Goal: Task Accomplishment & Management: Manage account settings

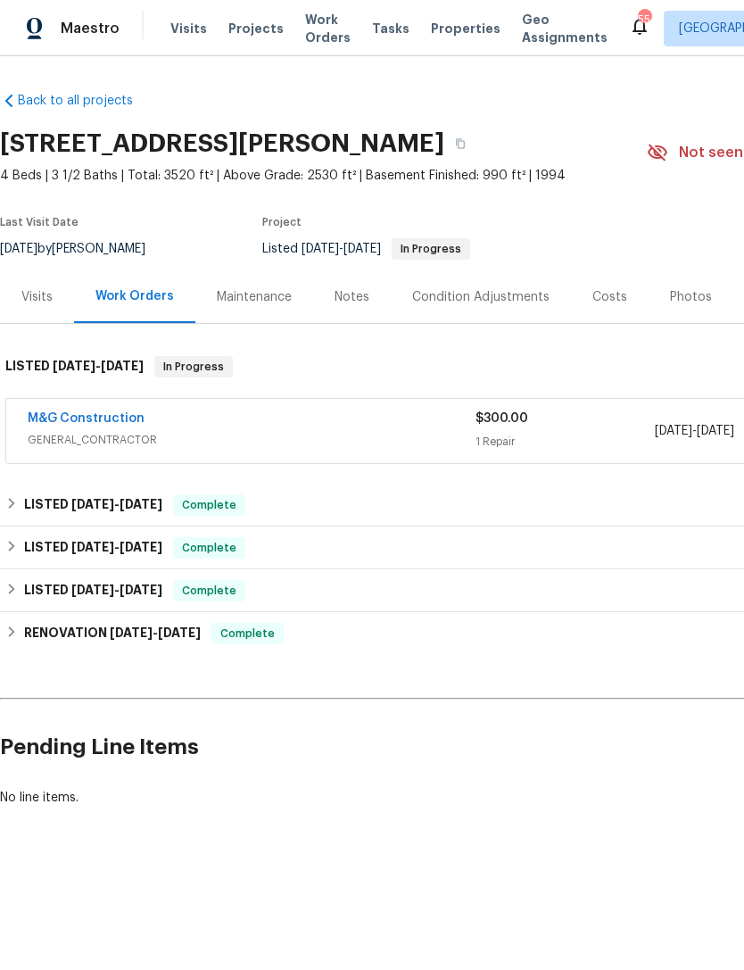
click at [359, 421] on div "M&G Construction" at bounding box center [252, 420] width 448 height 21
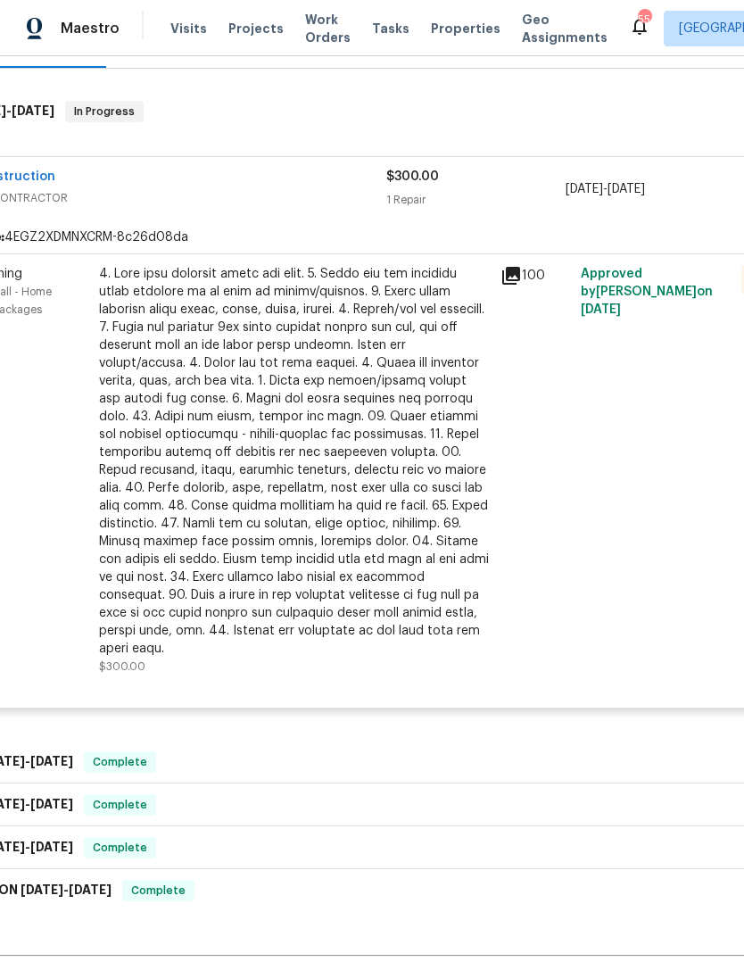
scroll to position [255, 89]
click at [547, 561] on div "100" at bounding box center [535, 470] width 80 height 421
click at [395, 681] on div "Initial cleaning Interior Overall - Home Readiness Packages Repair $300.00 100 …" at bounding box center [415, 481] width 996 height 454
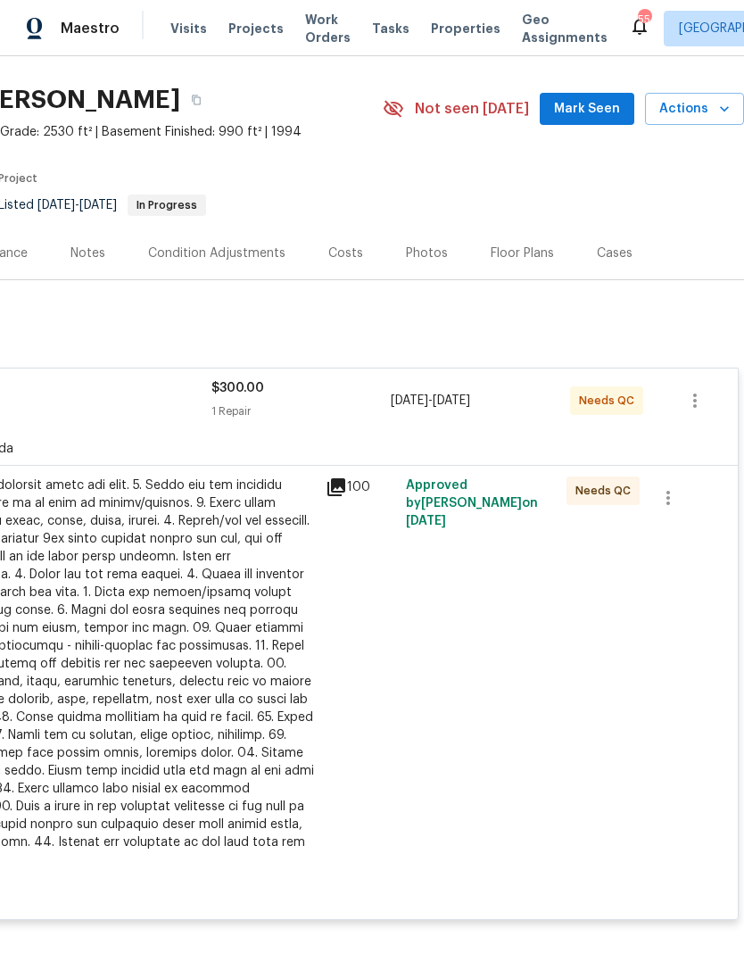
scroll to position [44, 264]
click at [278, 441] on div "Reference: 4EGZ2XDMNXCRM-8c26d08da" at bounding box center [240, 449] width 996 height 32
click at [332, 433] on div "Reference: 4EGZ2XDMNXCRM-8c26d08da" at bounding box center [240, 449] width 996 height 32
click at [584, 420] on div "Needs QC" at bounding box center [614, 400] width 89 height 43
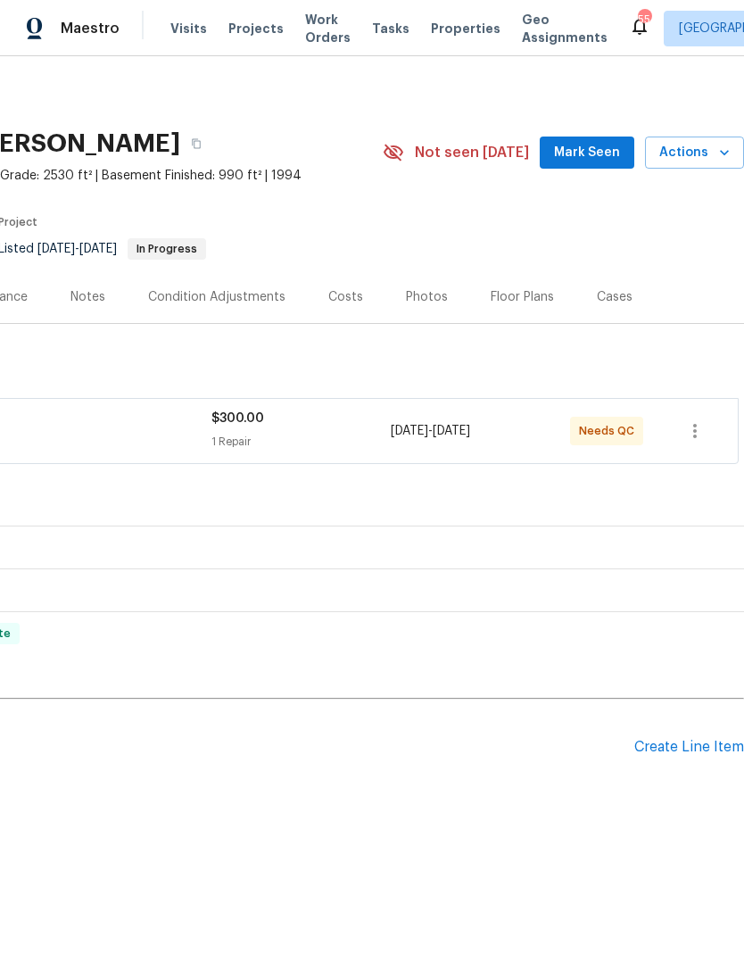
click at [614, 435] on span "Needs QC" at bounding box center [610, 431] width 62 height 18
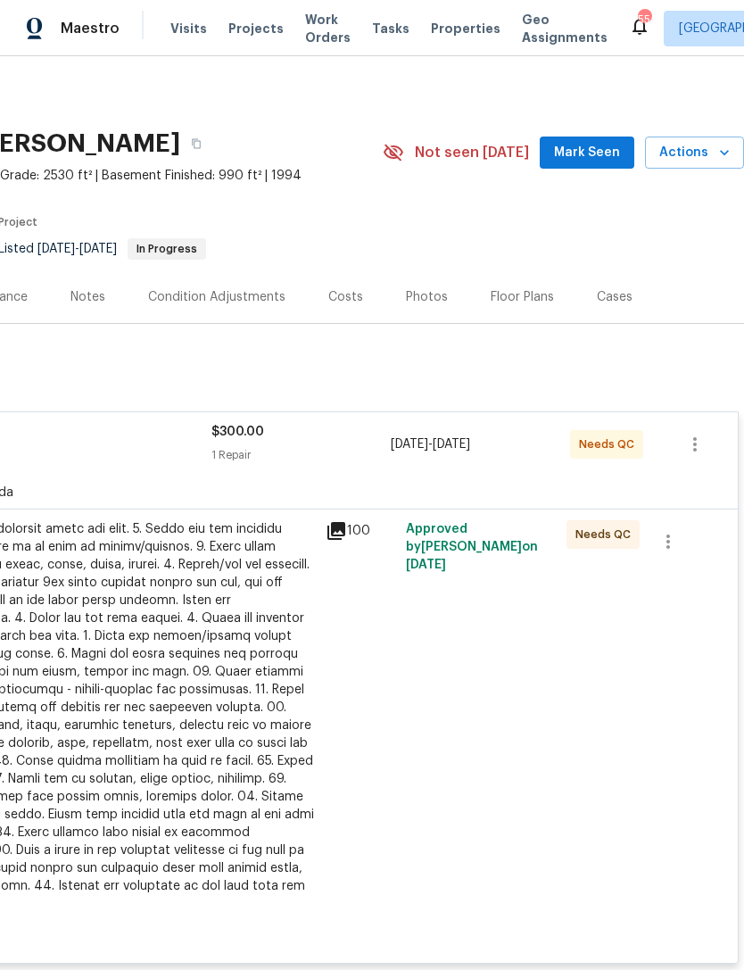
click at [215, 651] on div at bounding box center [119, 716] width 391 height 393
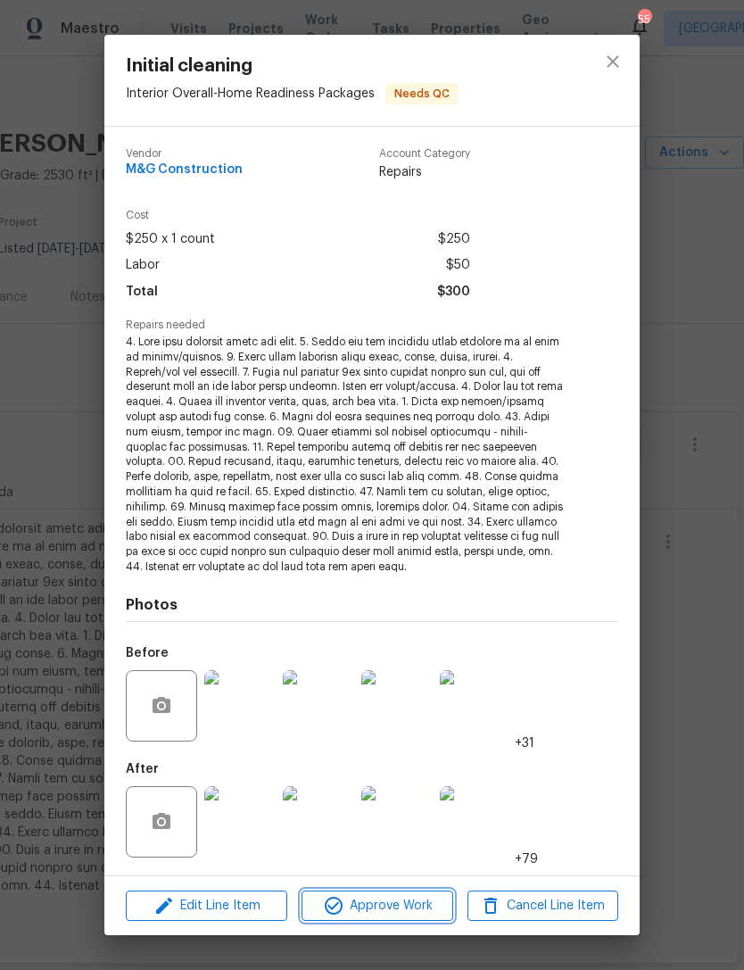
click at [405, 903] on span "Approve Work" at bounding box center [377, 906] width 140 height 22
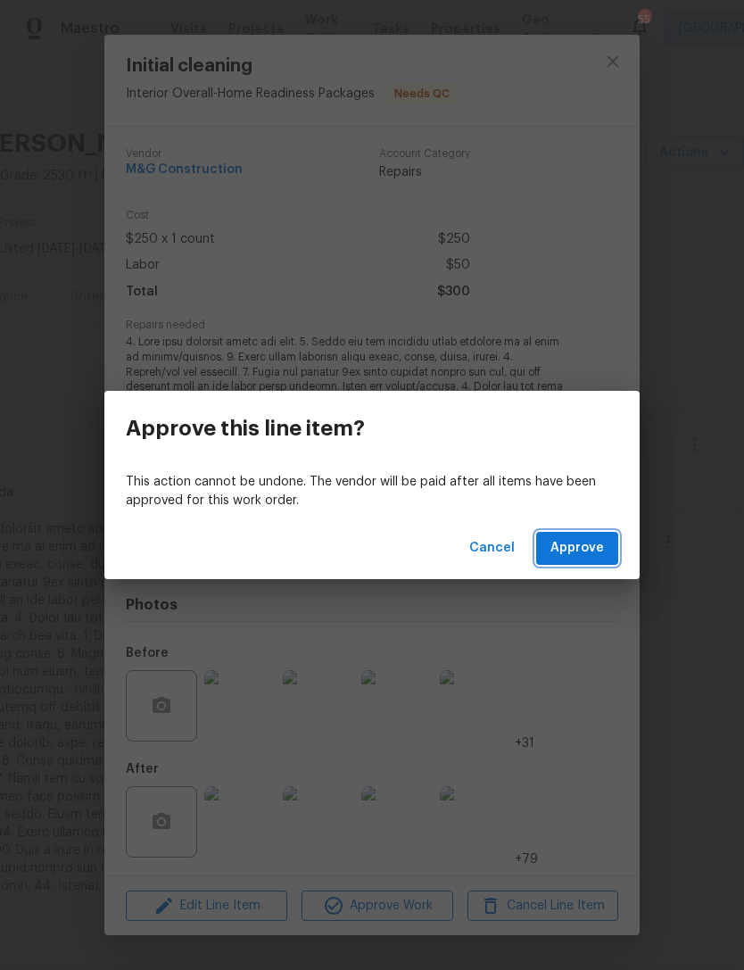
click at [587, 545] on span "Approve" at bounding box center [578, 548] width 54 height 22
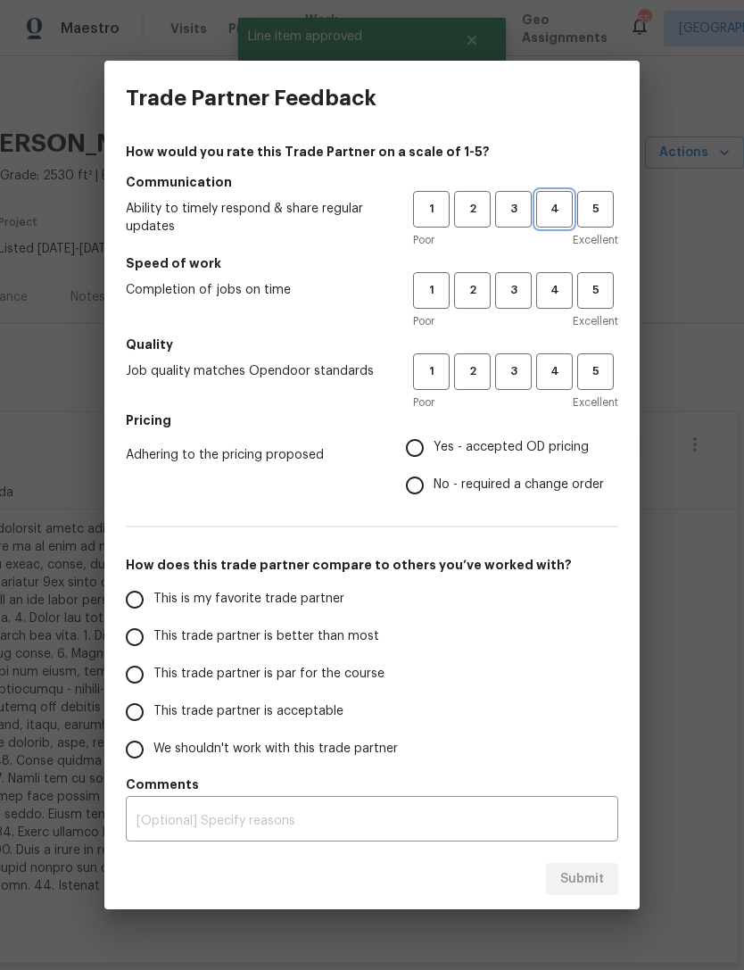
click at [559, 212] on span "4" at bounding box center [554, 209] width 33 height 21
click at [558, 278] on button "4" at bounding box center [554, 290] width 37 height 37
click at [553, 370] on span "4" at bounding box center [554, 372] width 33 height 21
click at [427, 448] on input "Yes - accepted OD pricing" at bounding box center [414, 447] width 37 height 37
radio input "true"
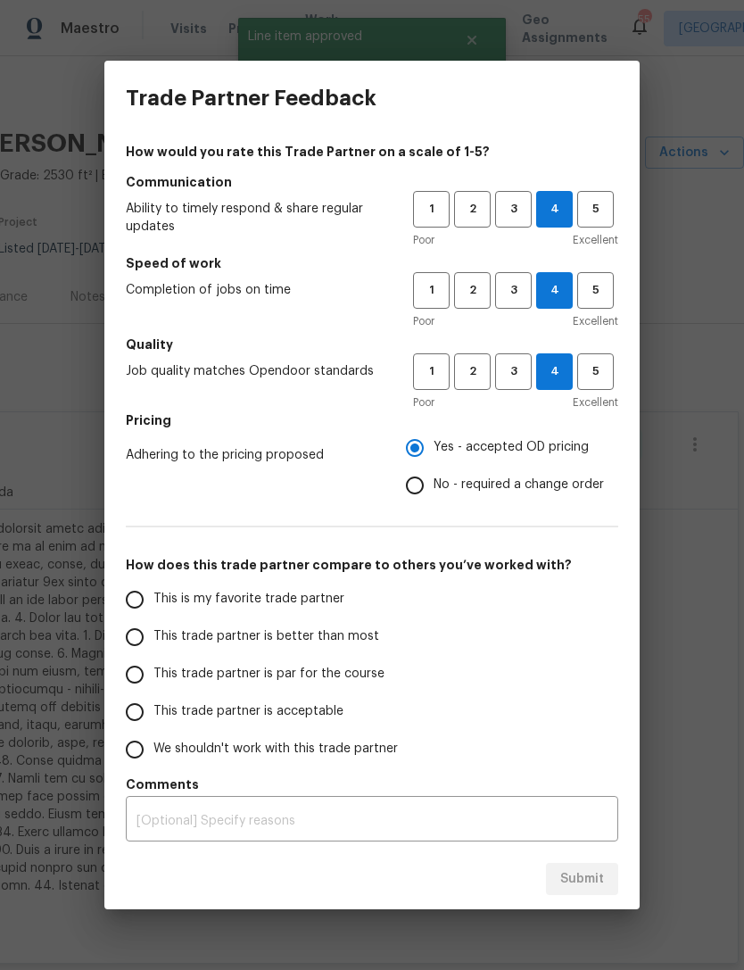
click at [146, 669] on input "This trade partner is par for the course" at bounding box center [134, 674] width 37 height 37
click at [591, 876] on span "Submit" at bounding box center [583, 880] width 44 height 22
radio input "true"
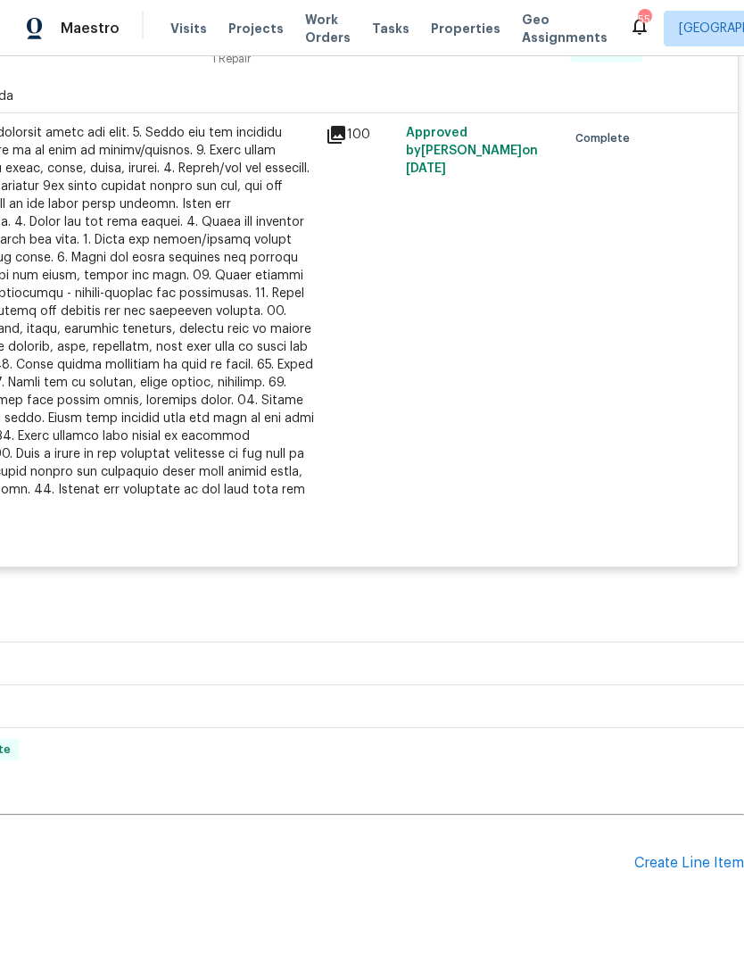
scroll to position [395, 264]
click at [686, 856] on div "Create Line Item" at bounding box center [690, 864] width 110 height 17
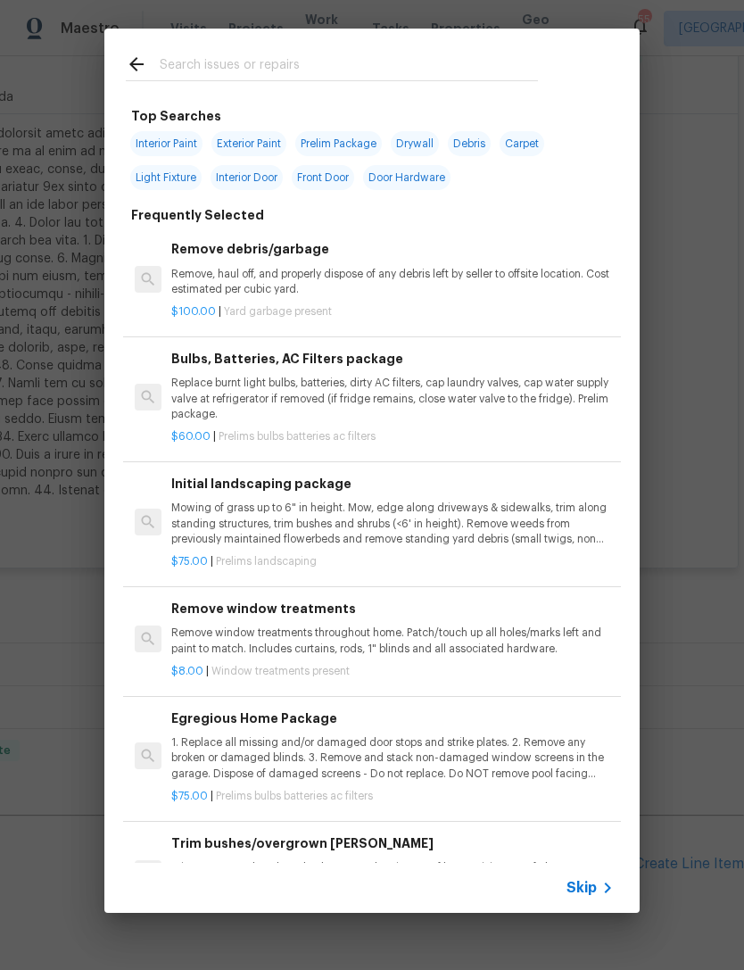
click at [223, 57] on input "text" at bounding box center [349, 67] width 378 height 27
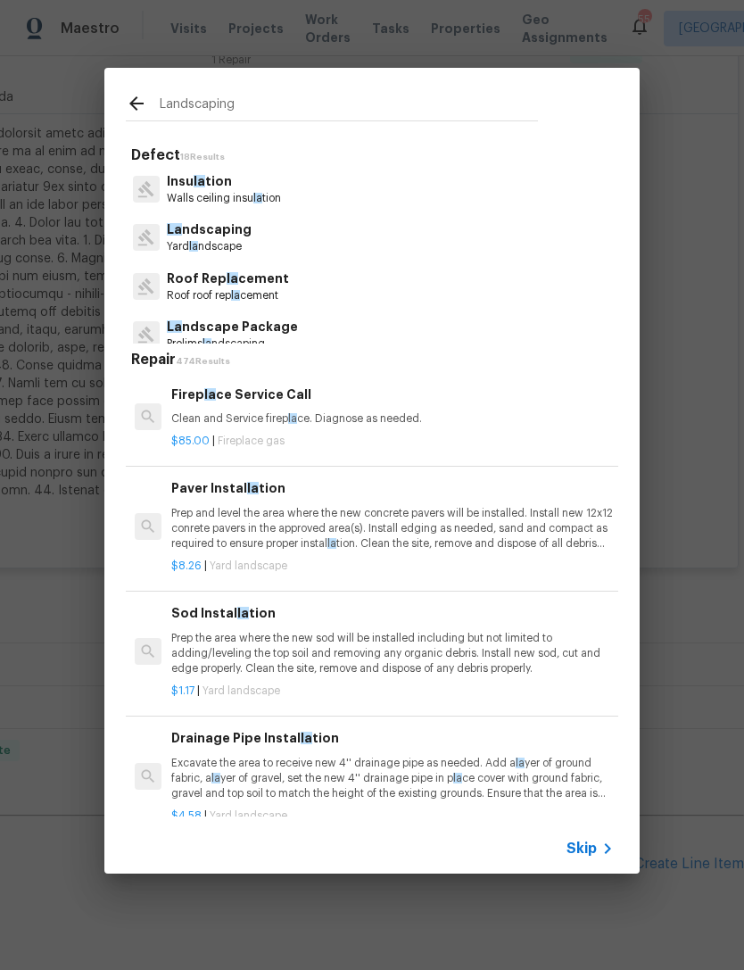
type input "Landscaping"
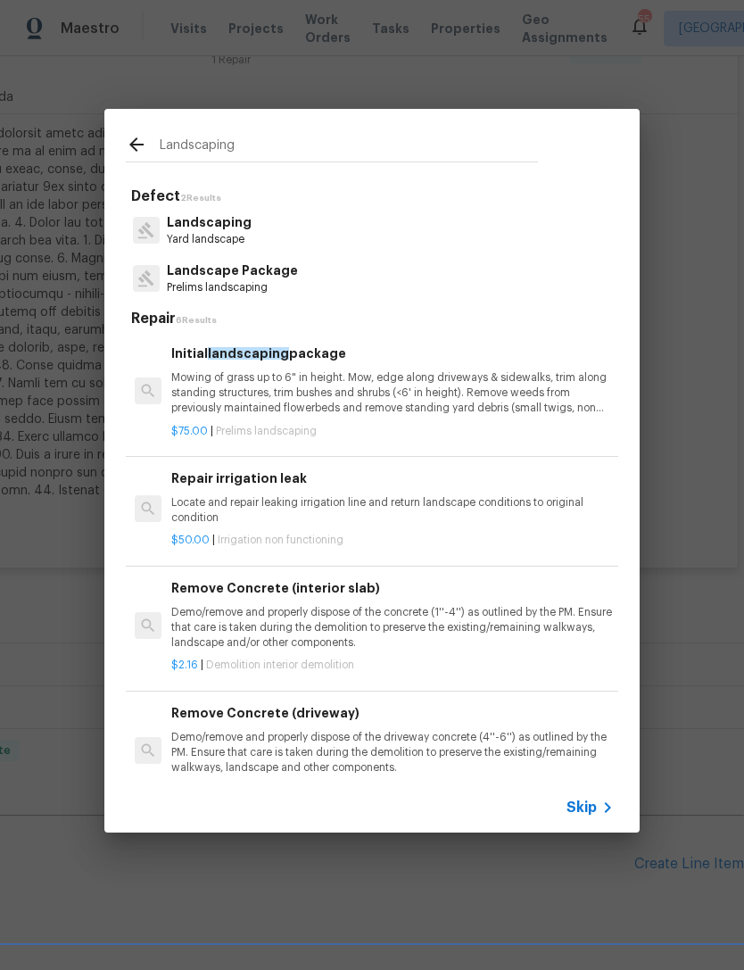
click at [243, 227] on p "Landscaping" at bounding box center [209, 222] width 85 height 19
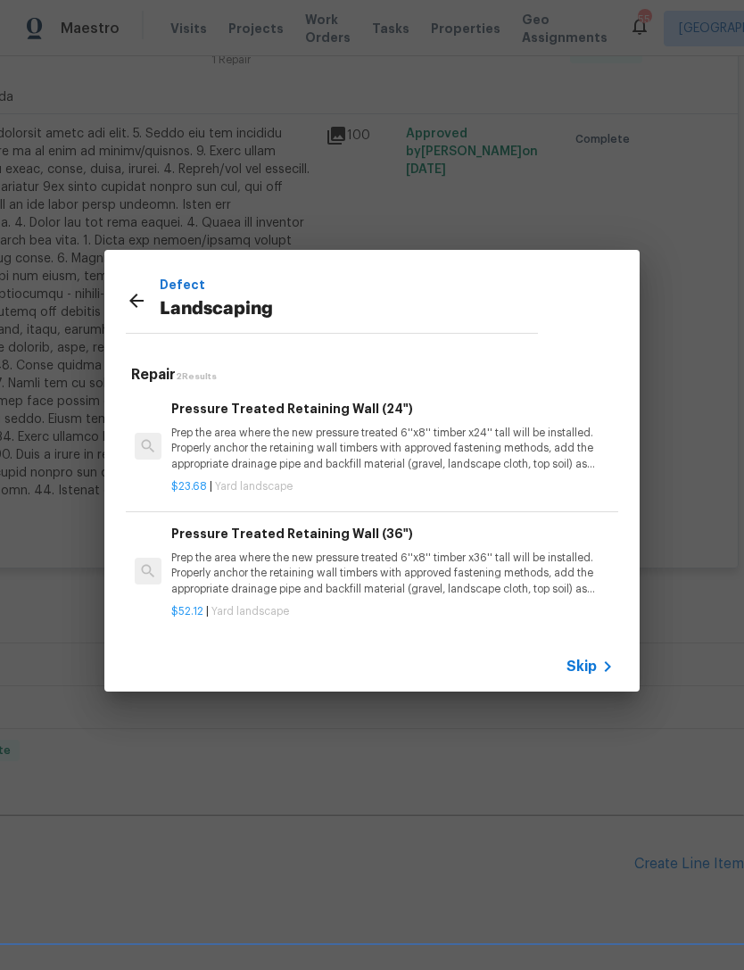
click at [145, 293] on icon at bounding box center [136, 300] width 21 height 21
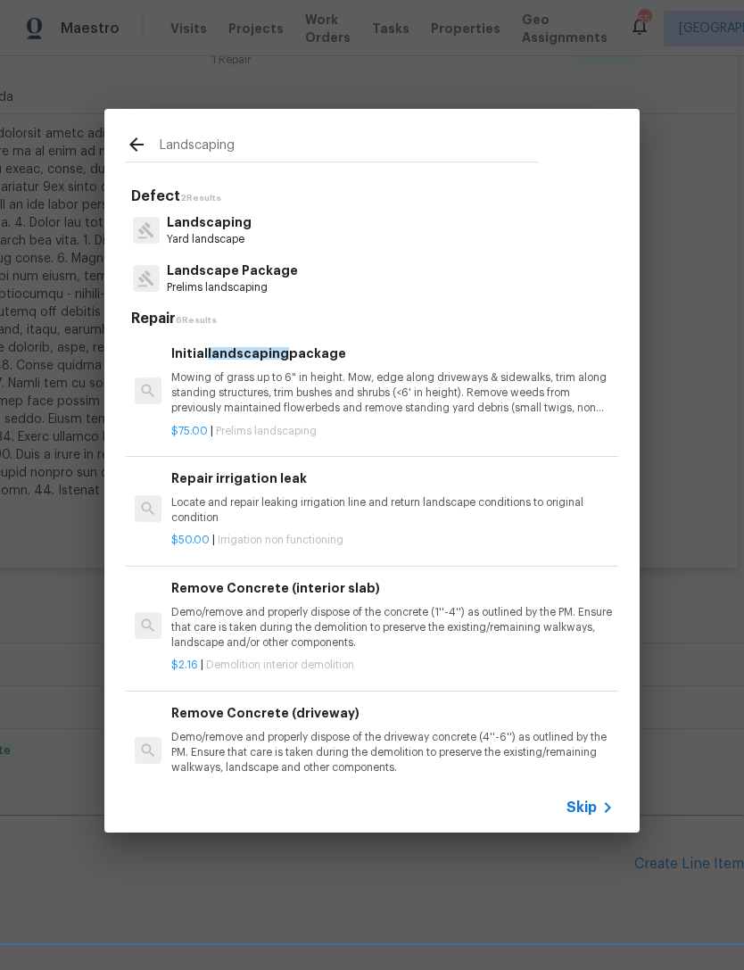
click at [337, 403] on p "Mowing of grass up to 6" in height. Mow, edge along driveways & sidewalks, trim…" at bounding box center [392, 393] width 443 height 46
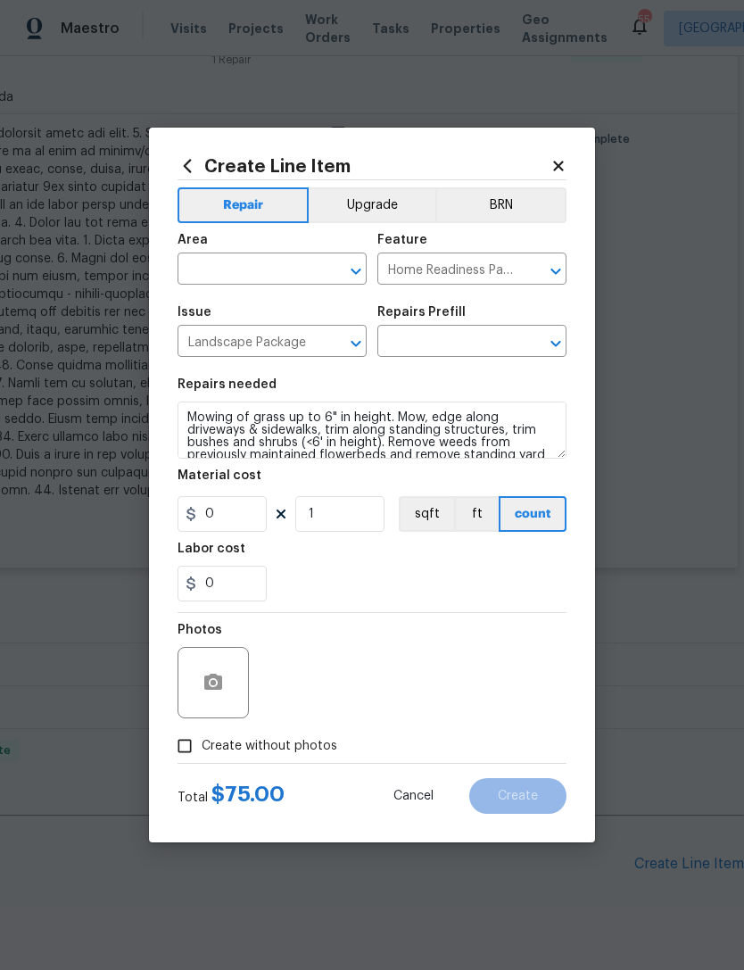
type input "Initial landscaping package $75.00"
type input "75"
click at [354, 510] on input "1" at bounding box center [339, 514] width 89 height 36
type input "18"
click at [518, 612] on section "Repairs needed Mowing of grass up to 6" in height. Mow, edge along driveways & …" at bounding box center [372, 490] width 389 height 245
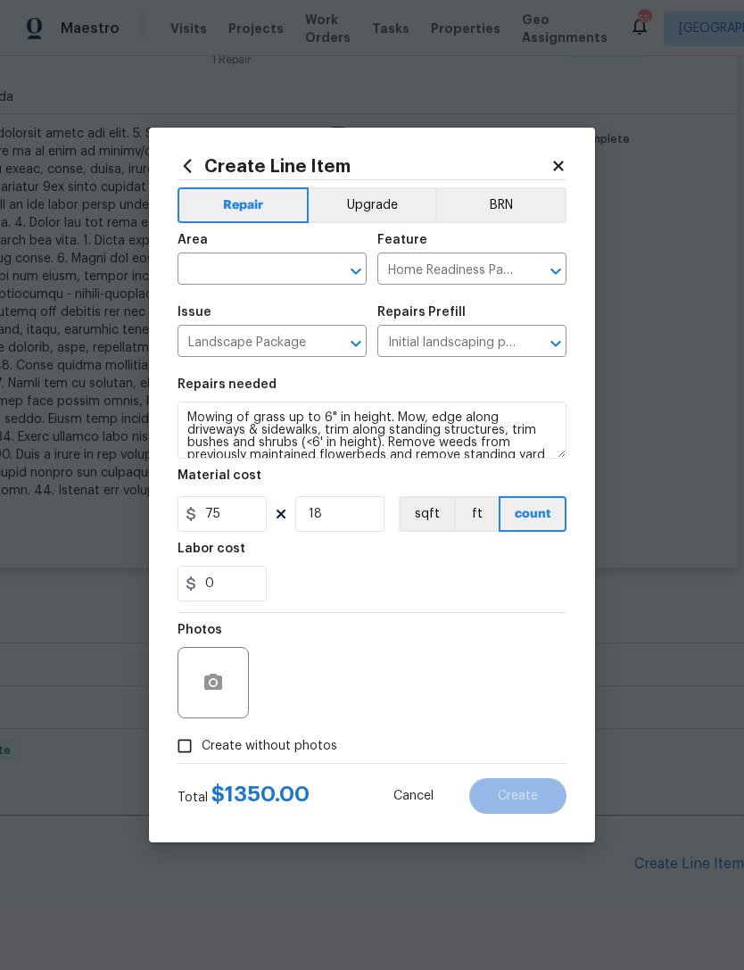
click at [195, 744] on input "Create without photos" at bounding box center [185, 746] width 34 height 34
checkbox input "true"
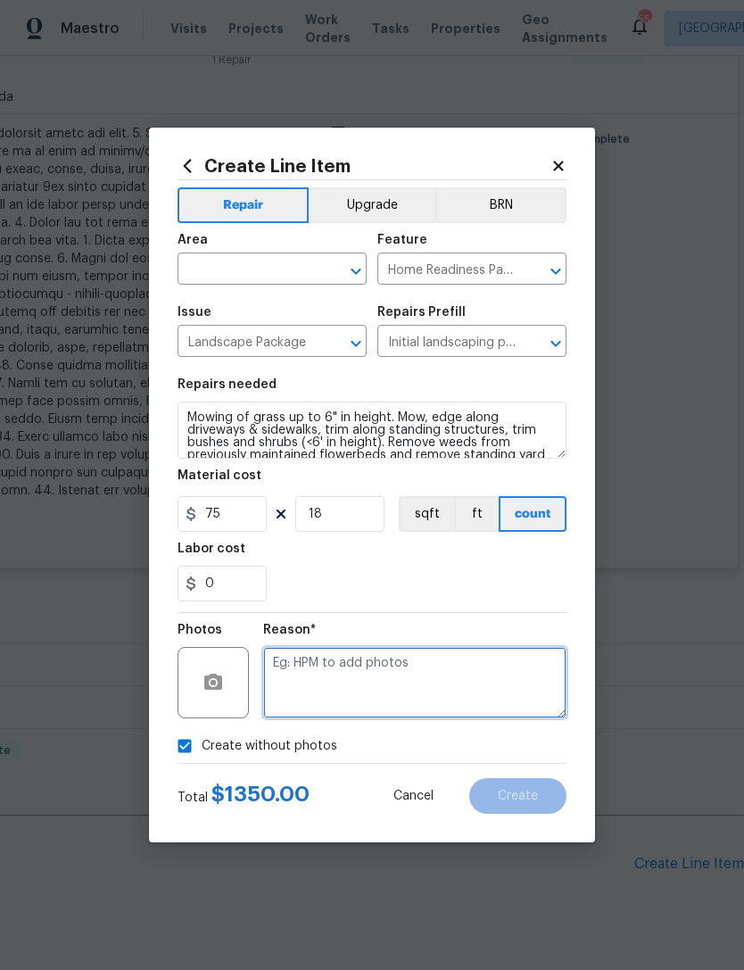
click at [379, 673] on textarea at bounding box center [414, 682] width 303 height 71
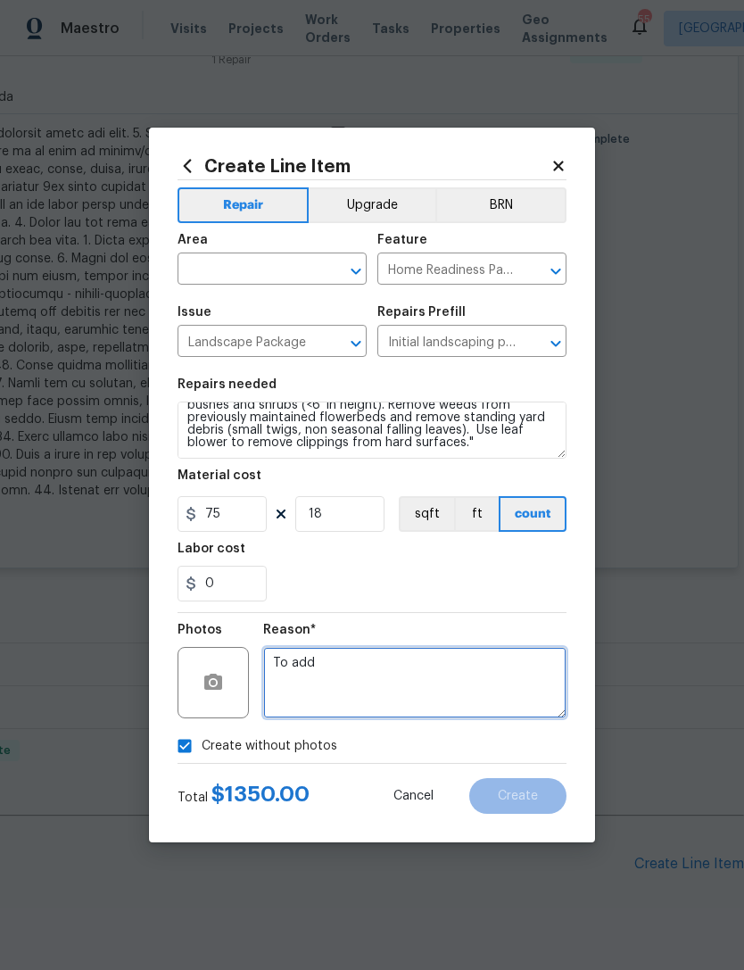
type textarea "To add"
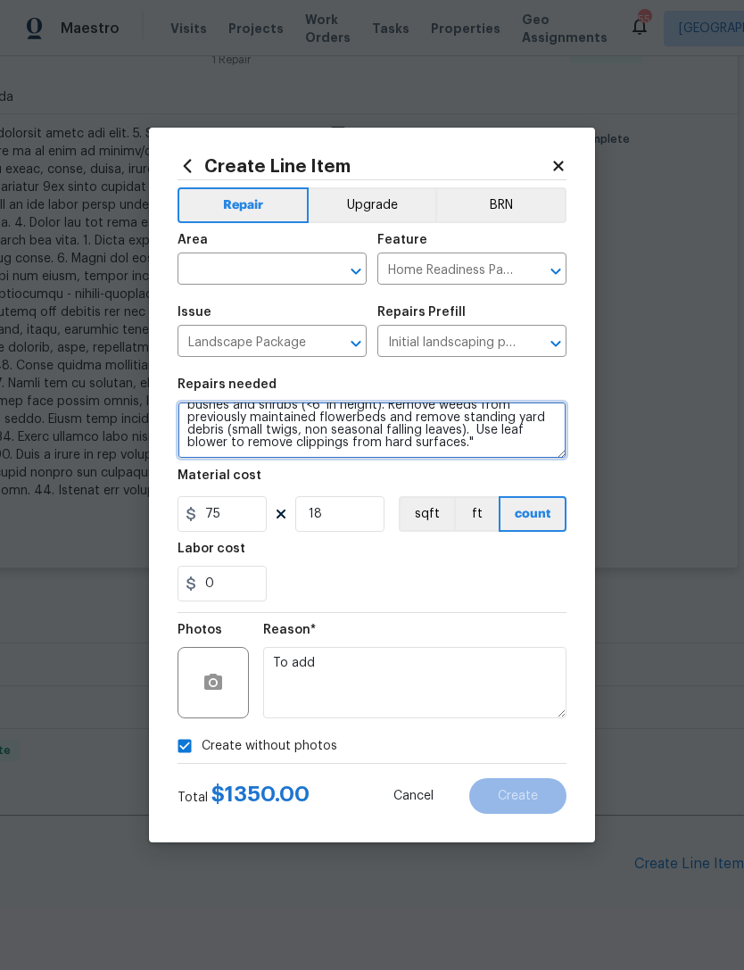
click at [417, 447] on textarea "Mowing of grass up to 6" in height. Mow, edge along driveways & sidewalks, trim…" at bounding box center [372, 430] width 389 height 57
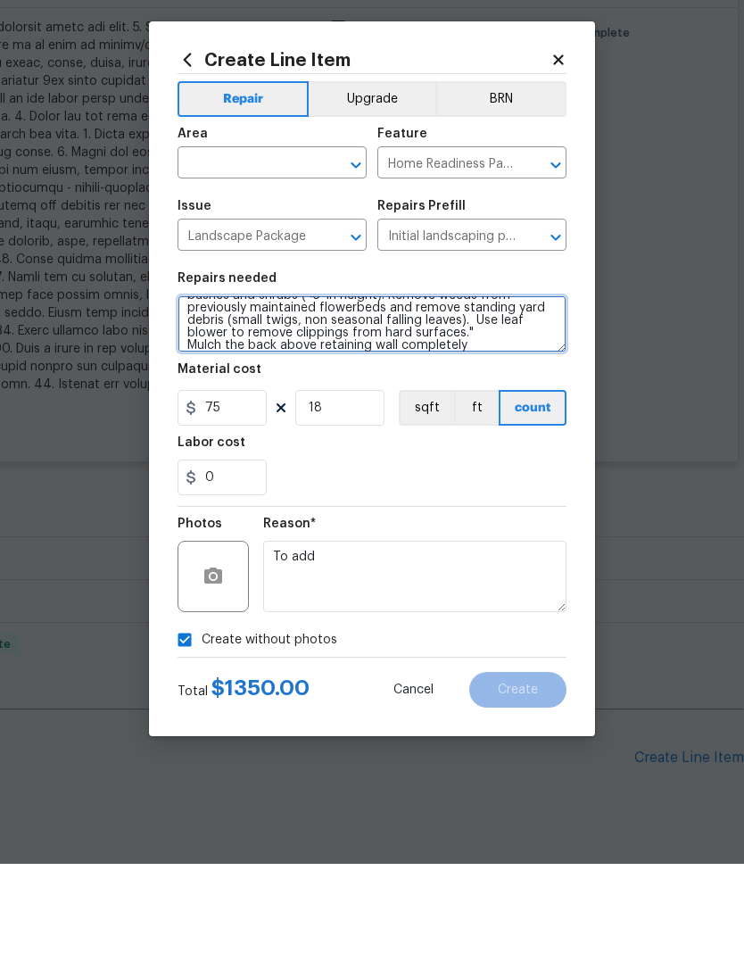
click at [360, 261] on icon "Open" at bounding box center [355, 271] width 21 height 21
type textarea "Mowing of grass up to 6" in height. Mow, edge along driveways & sidewalks, trim…"
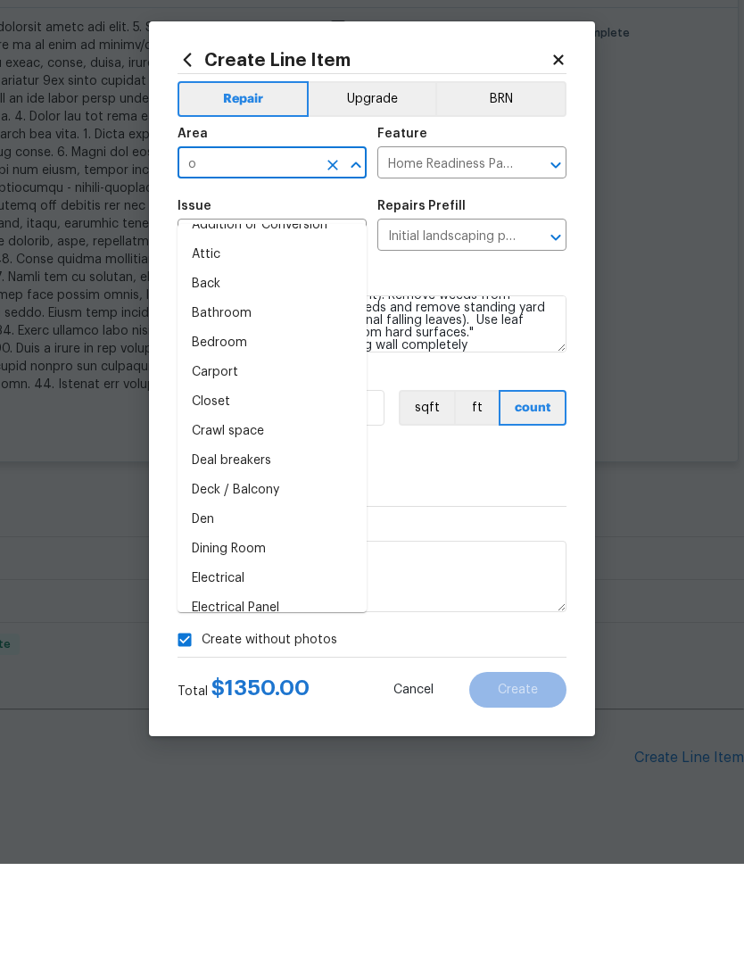
scroll to position [0, 0]
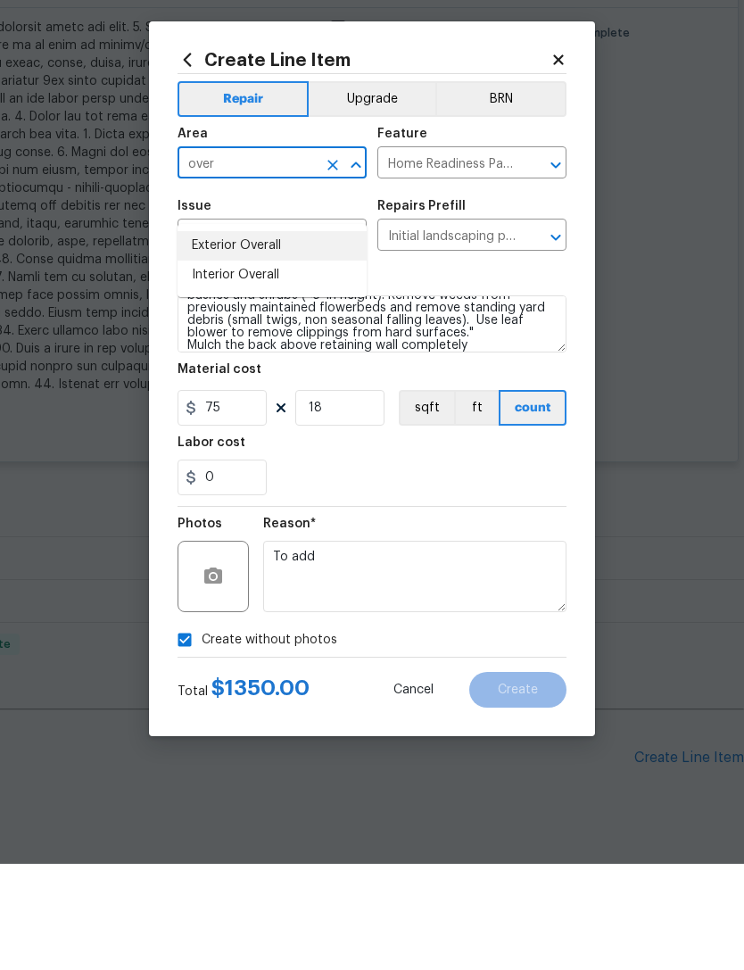
click at [254, 337] on li "Exterior Overall" at bounding box center [272, 351] width 189 height 29
type input "Exterior Overall"
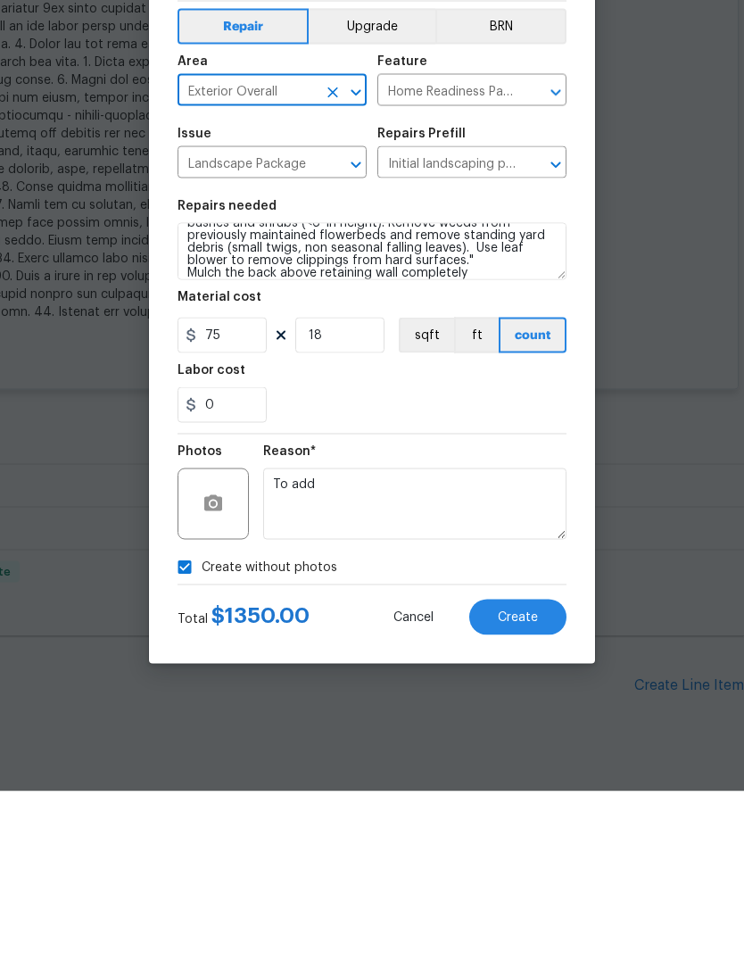
click at [520, 790] on span "Create" at bounding box center [518, 796] width 40 height 13
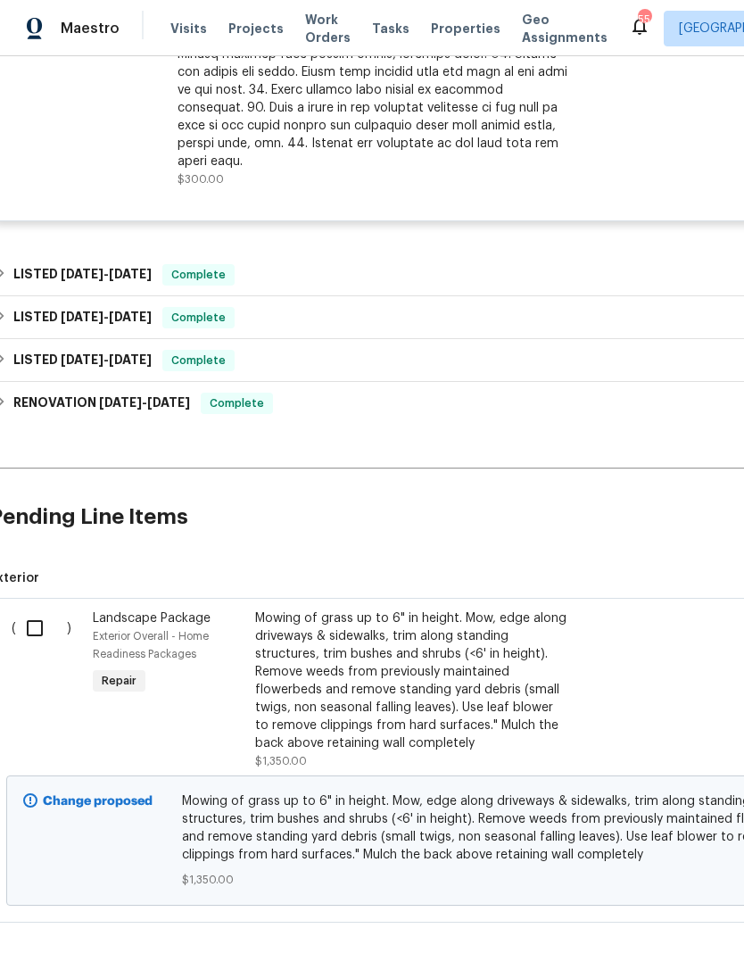
scroll to position [743, 9]
click at [443, 793] on span "Mowing of grass up to 6" in height. Mow, edge along driveways & sidewalks, trim…" at bounding box center [496, 828] width 624 height 71
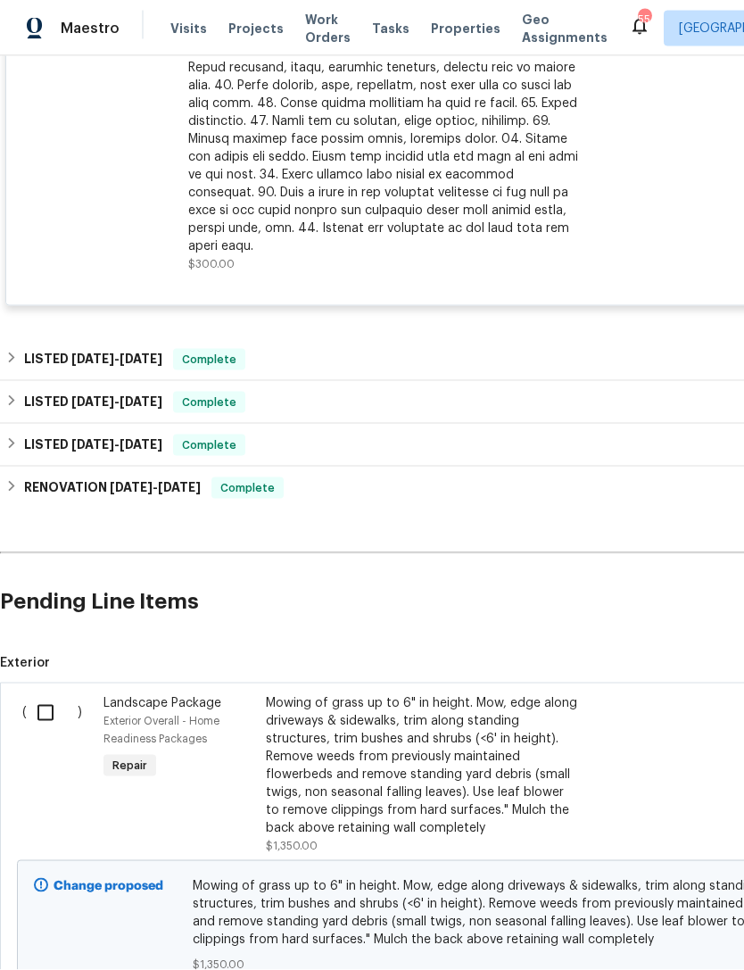
scroll to position [659, 0]
click at [56, 694] on input "checkbox" at bounding box center [52, 712] width 51 height 37
checkbox input "true"
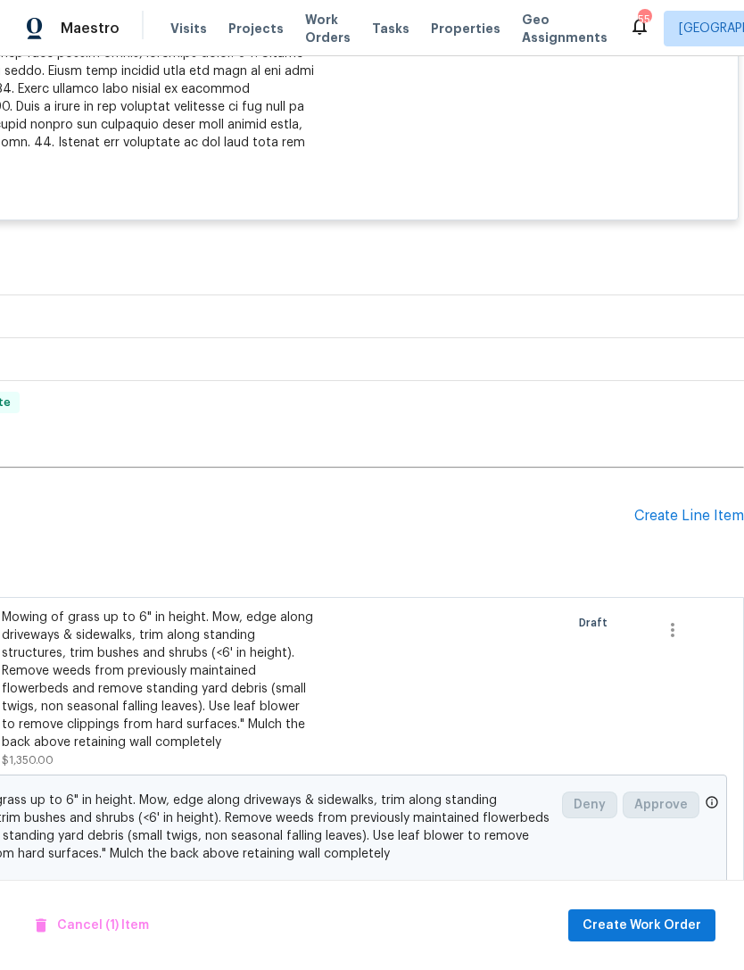
scroll to position [743, 264]
click at [664, 925] on span "Create Work Order" at bounding box center [642, 926] width 119 height 22
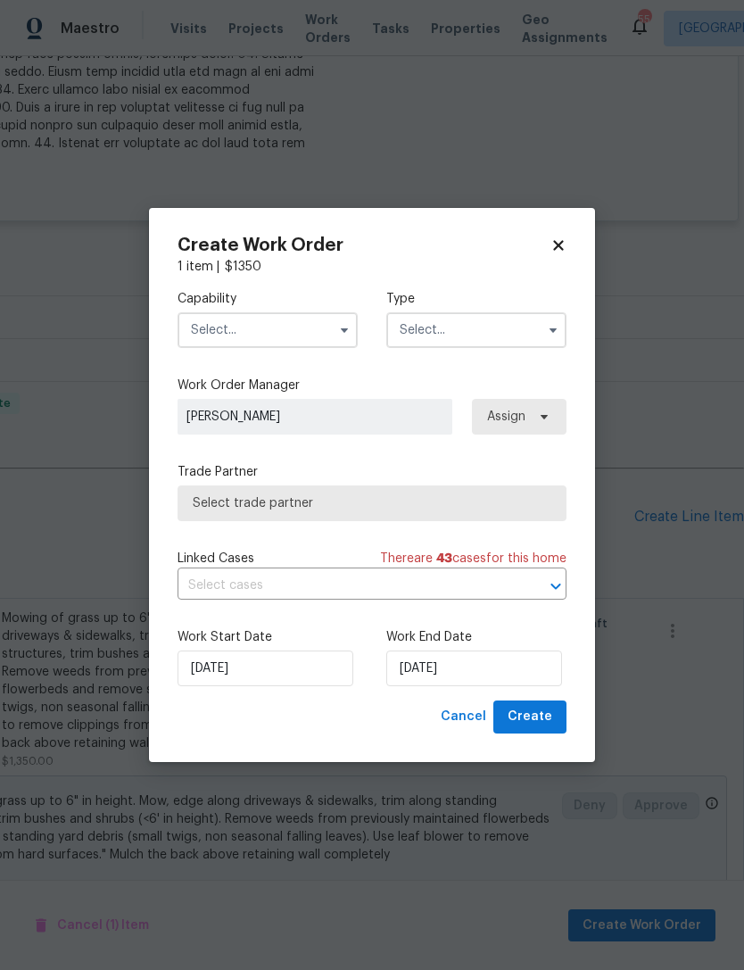
click at [296, 333] on input "text" at bounding box center [268, 330] width 180 height 36
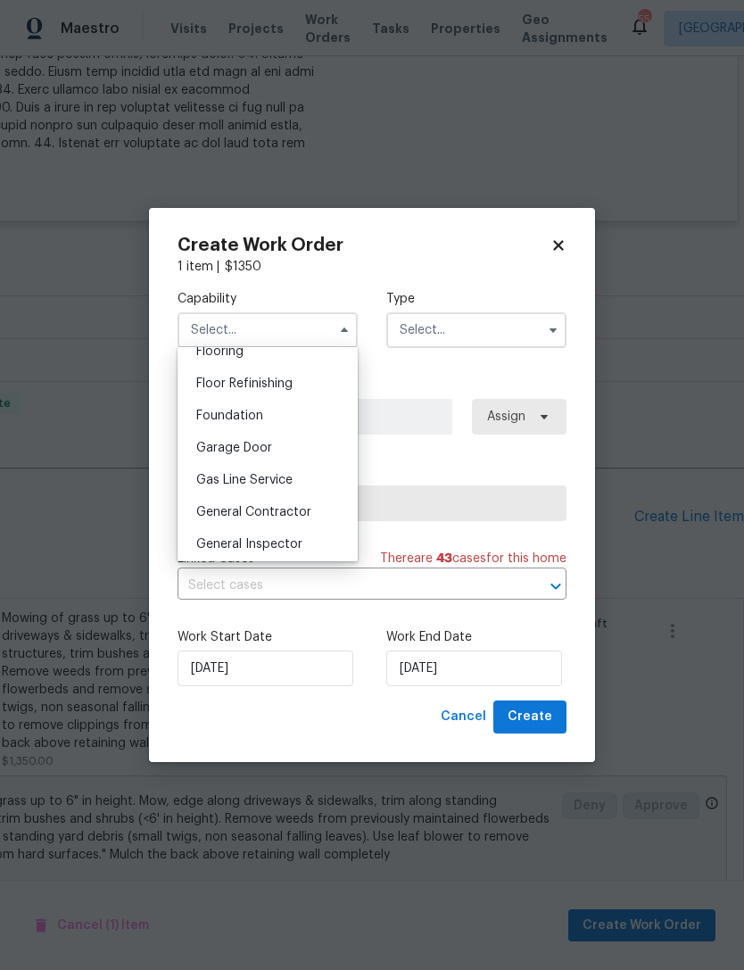
scroll to position [728, 0]
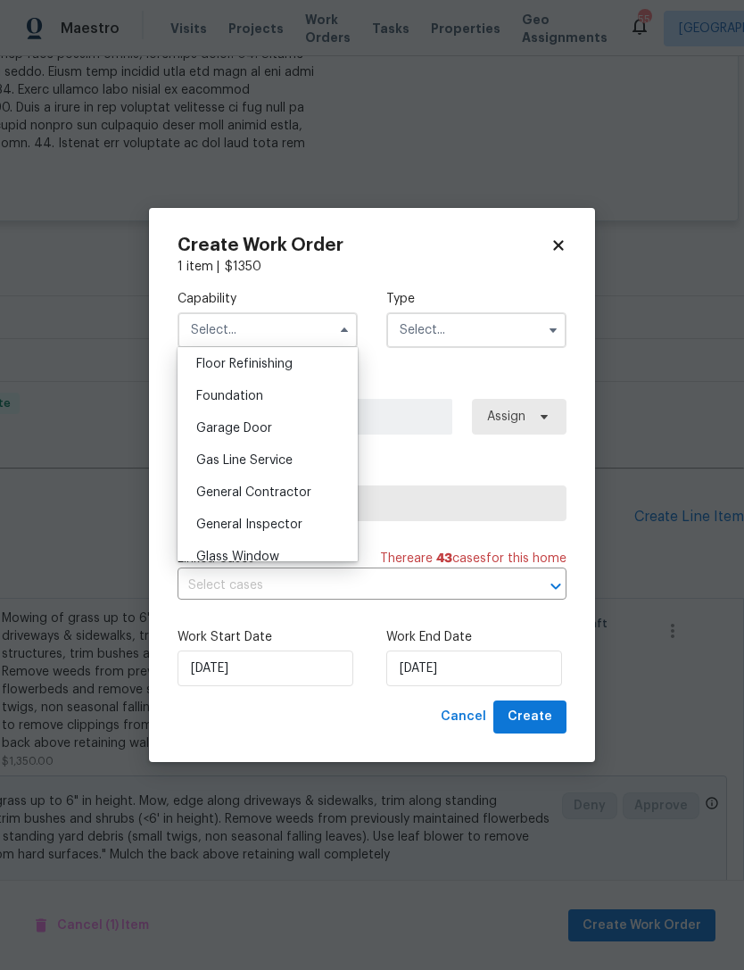
click at [270, 486] on span "General Contractor" at bounding box center [253, 492] width 115 height 12
type input "General Contractor"
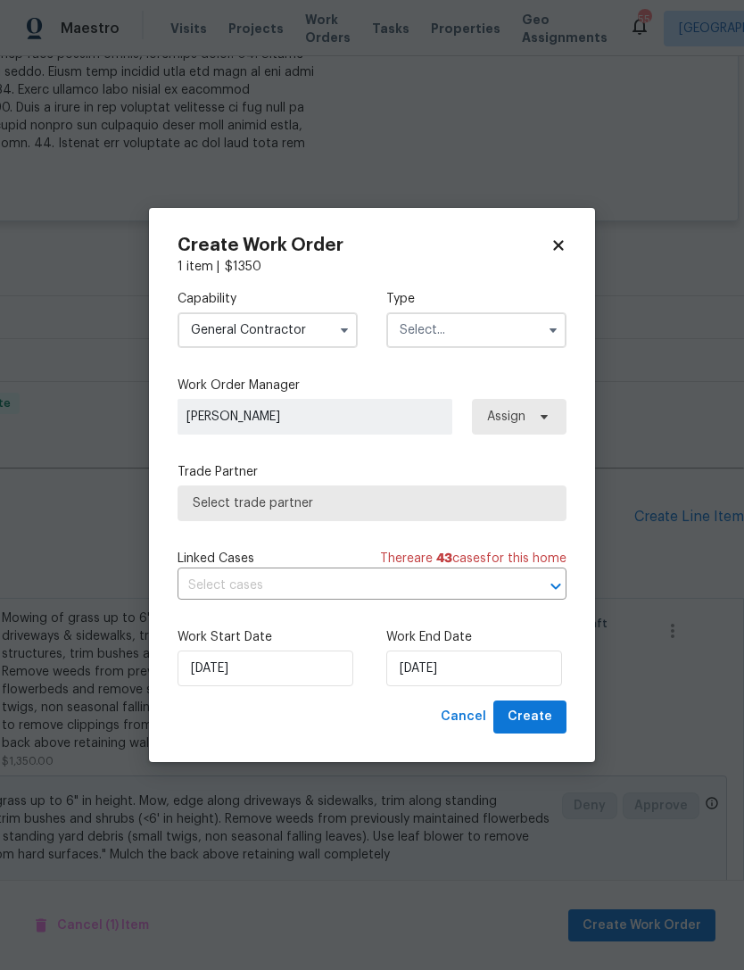
click at [493, 333] on input "text" at bounding box center [477, 330] width 180 height 36
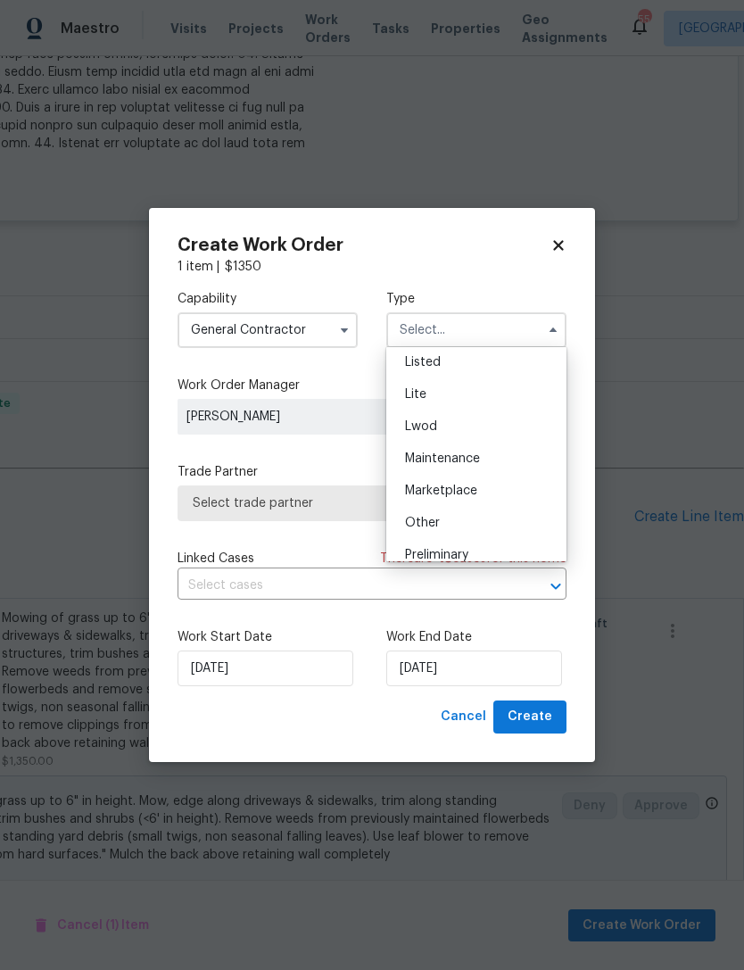
scroll to position [170, 0]
click at [438, 391] on span "Listed" at bounding box center [423, 390] width 36 height 12
type input "Listed"
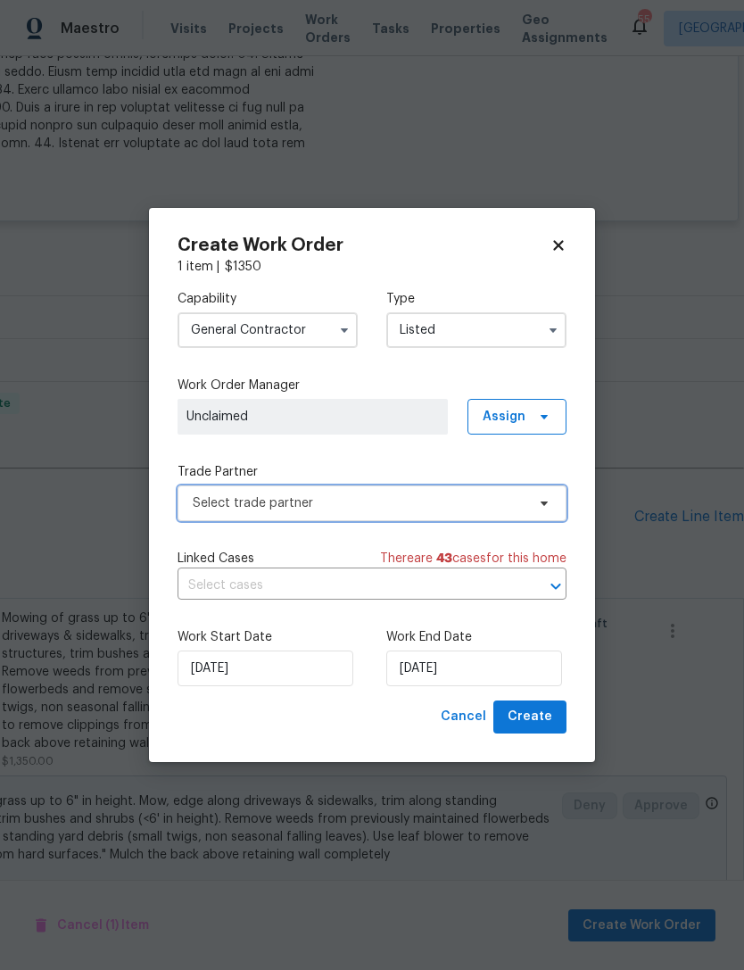
click at [547, 504] on icon at bounding box center [544, 503] width 14 height 14
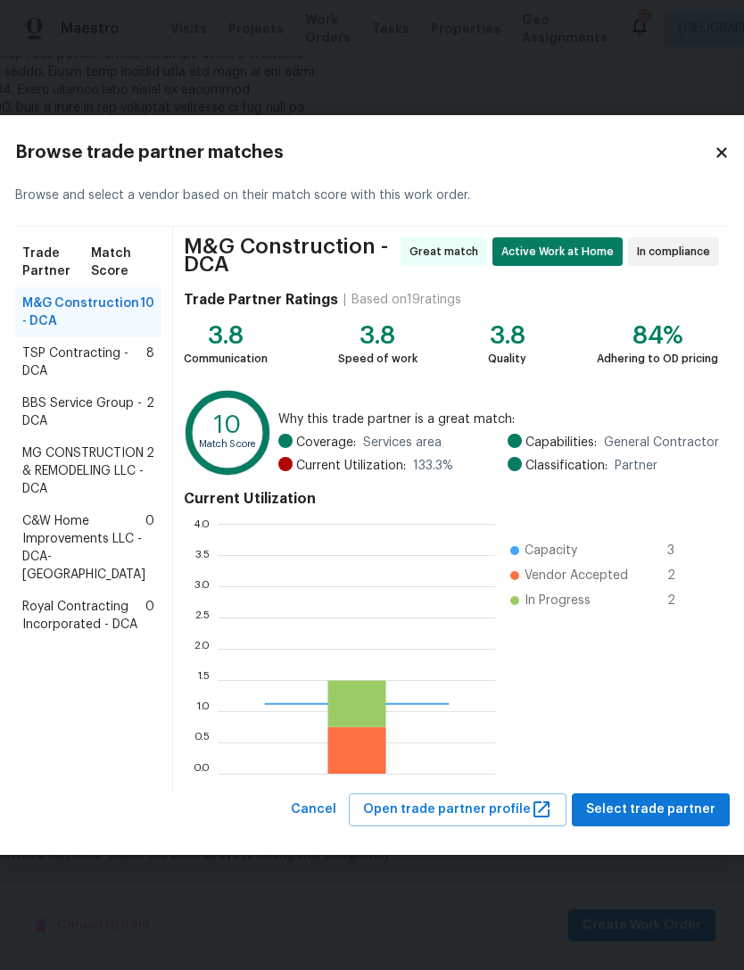
scroll to position [250, 277]
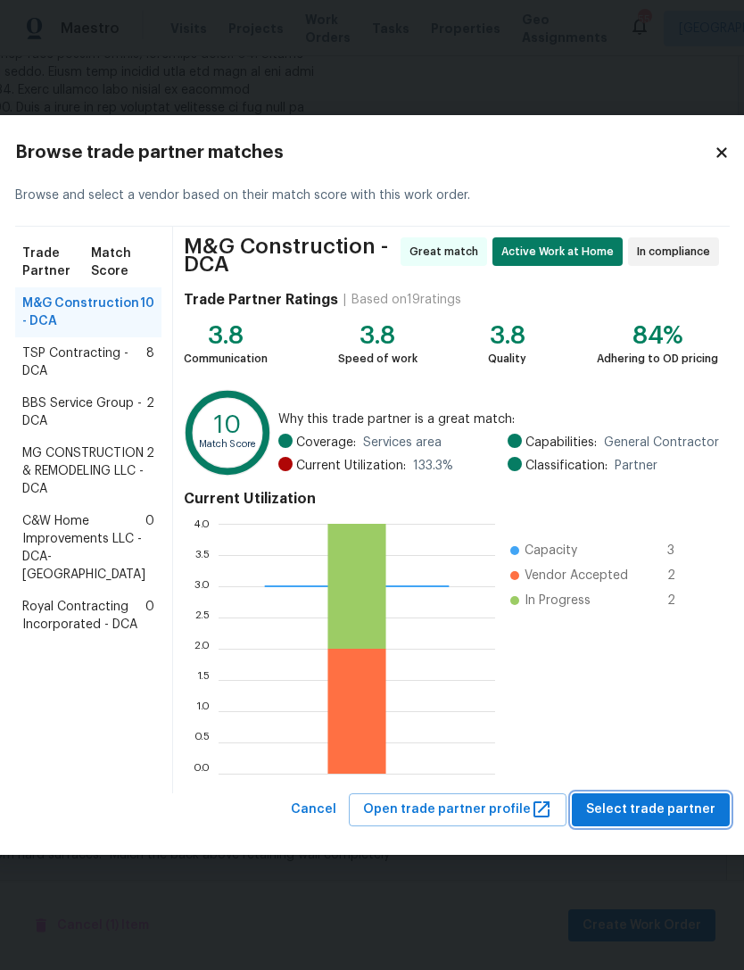
click at [653, 801] on span "Select trade partner" at bounding box center [650, 810] width 129 height 22
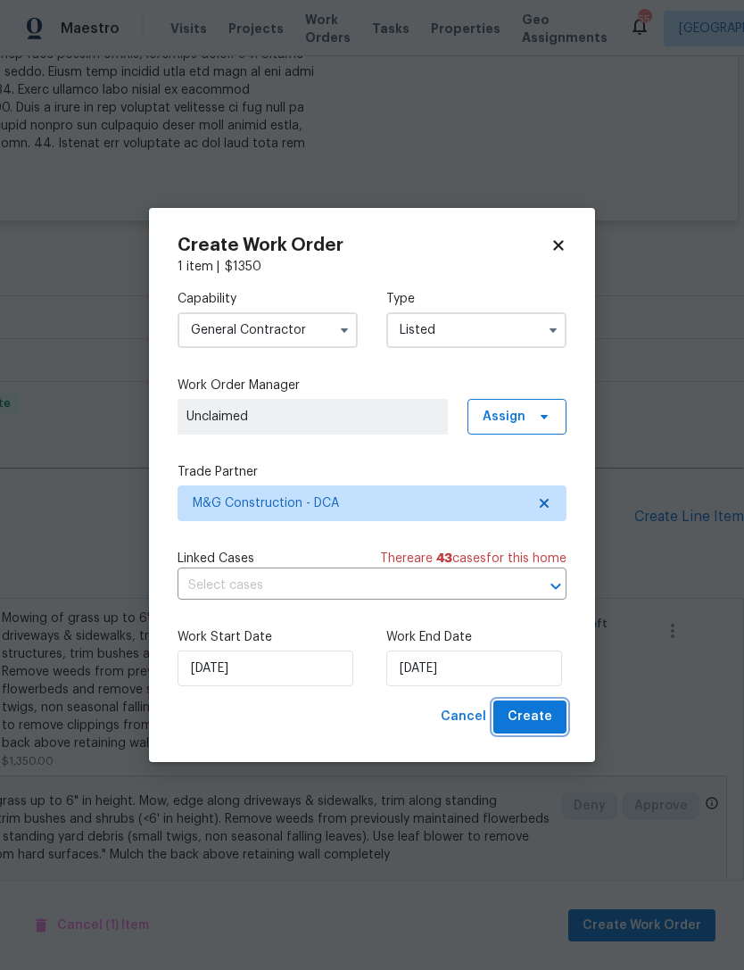
click at [548, 712] on span "Create" at bounding box center [530, 717] width 45 height 22
checkbox input "false"
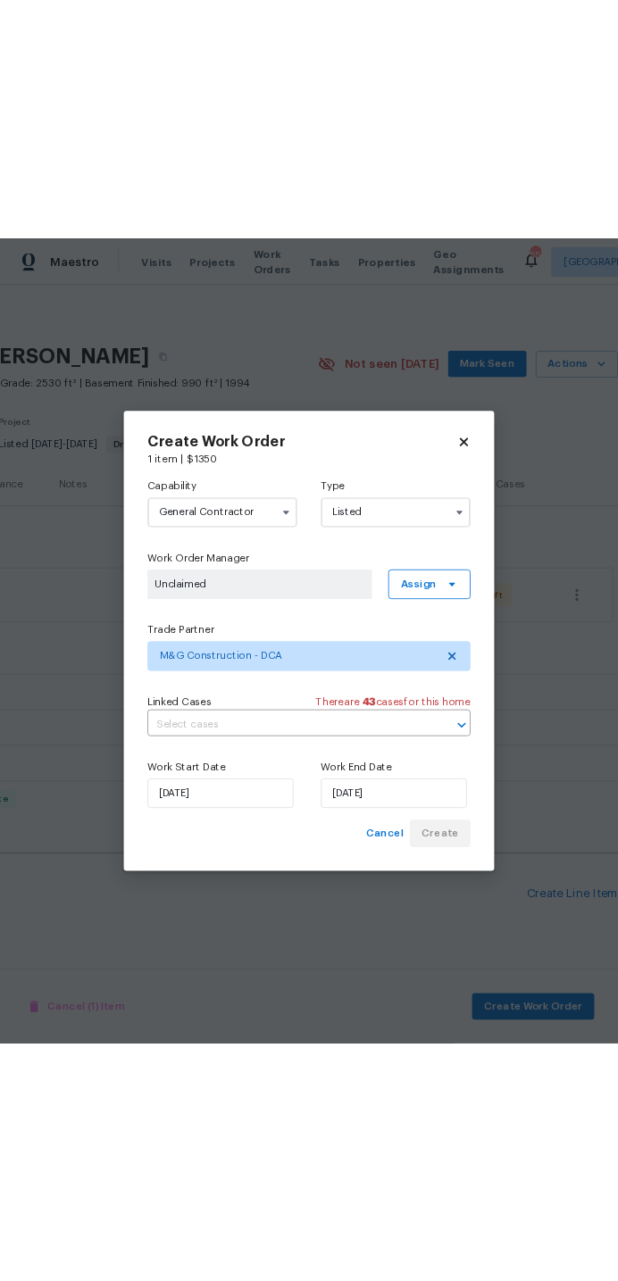
scroll to position [0, 264]
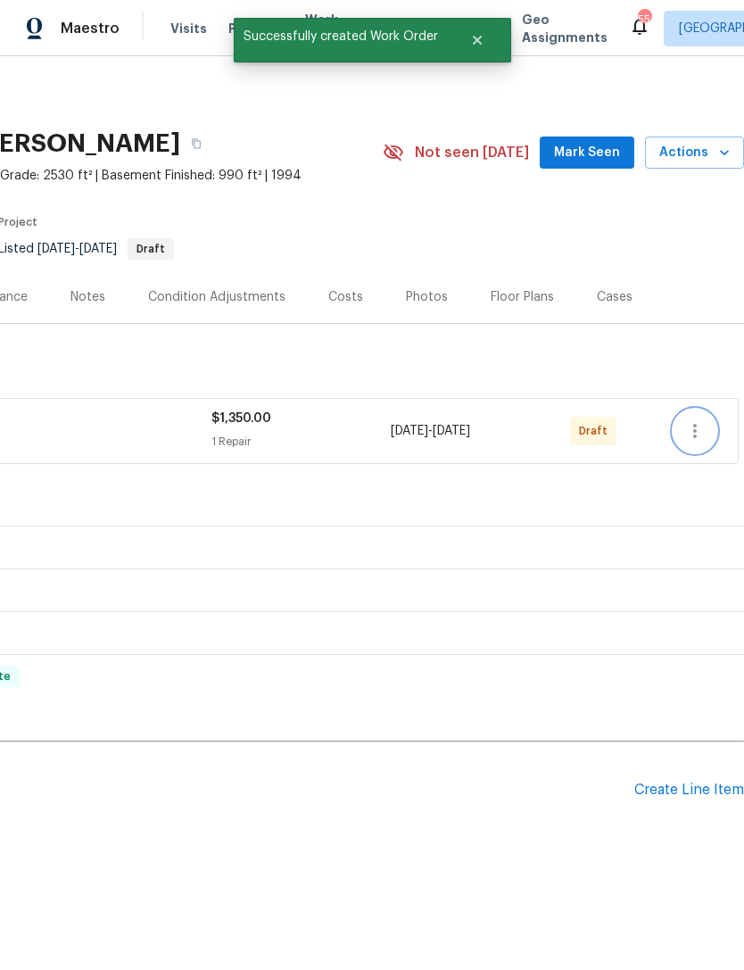
click at [701, 428] on icon "button" at bounding box center [695, 430] width 21 height 21
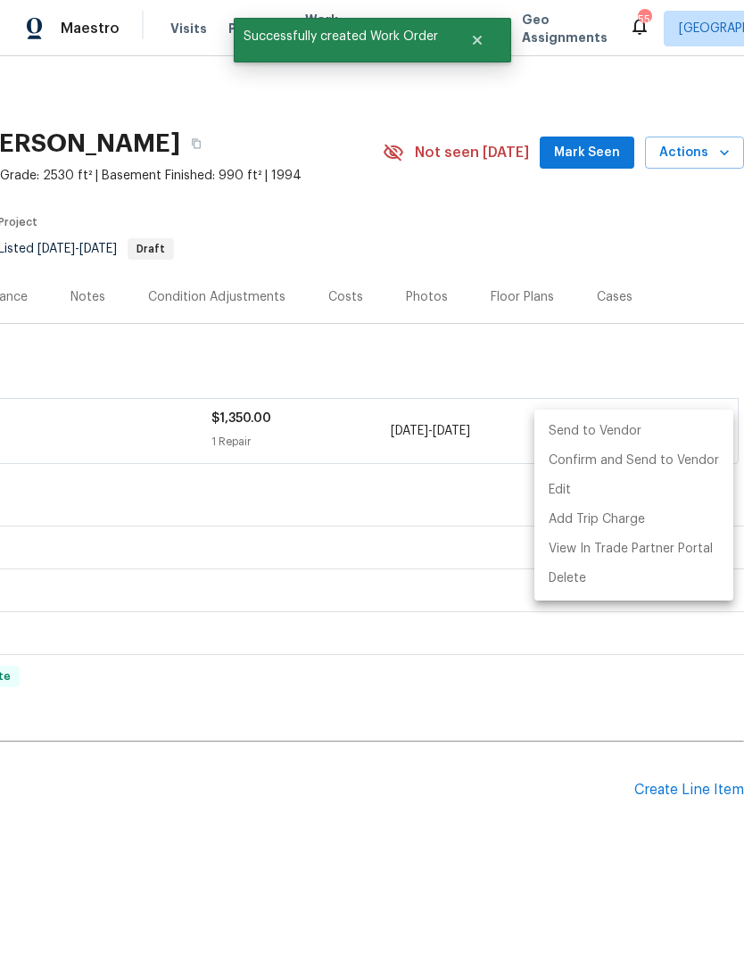
click at [604, 422] on li "Send to Vendor" at bounding box center [634, 431] width 199 height 29
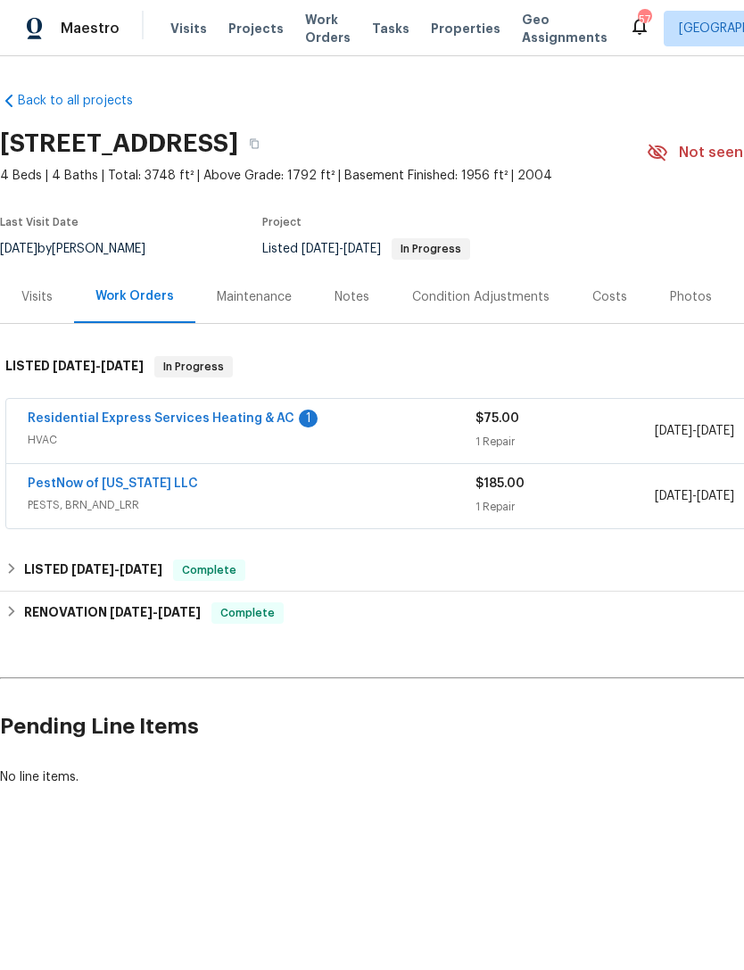
click at [138, 416] on link "Residential Express Services Heating & AC" at bounding box center [161, 418] width 267 height 12
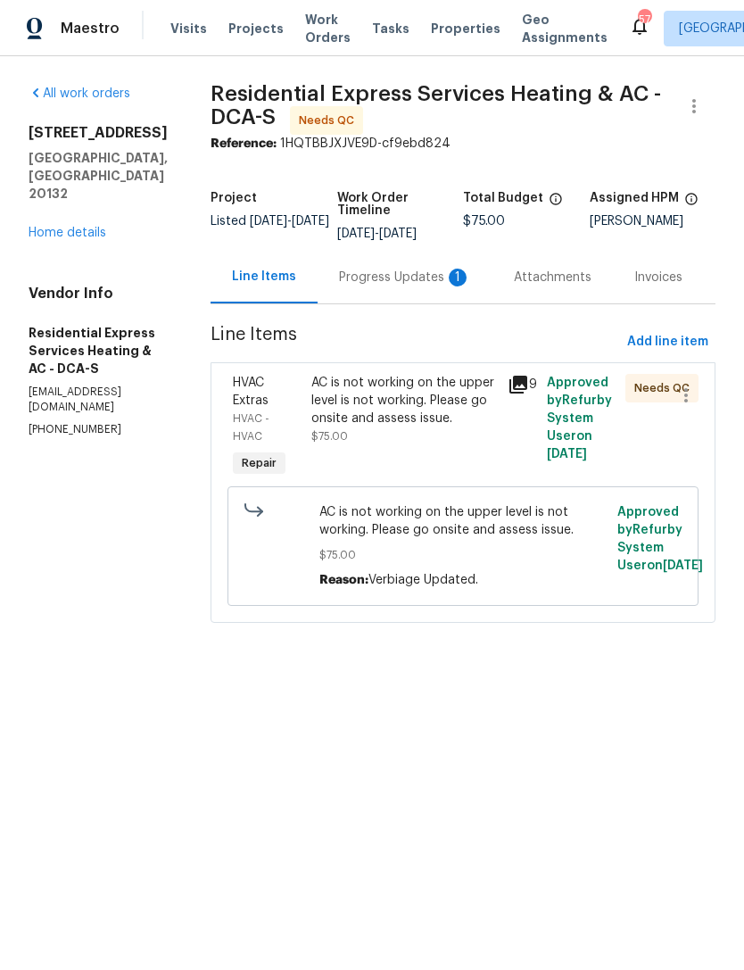
click at [402, 274] on div "Progress Updates 1" at bounding box center [405, 278] width 132 height 18
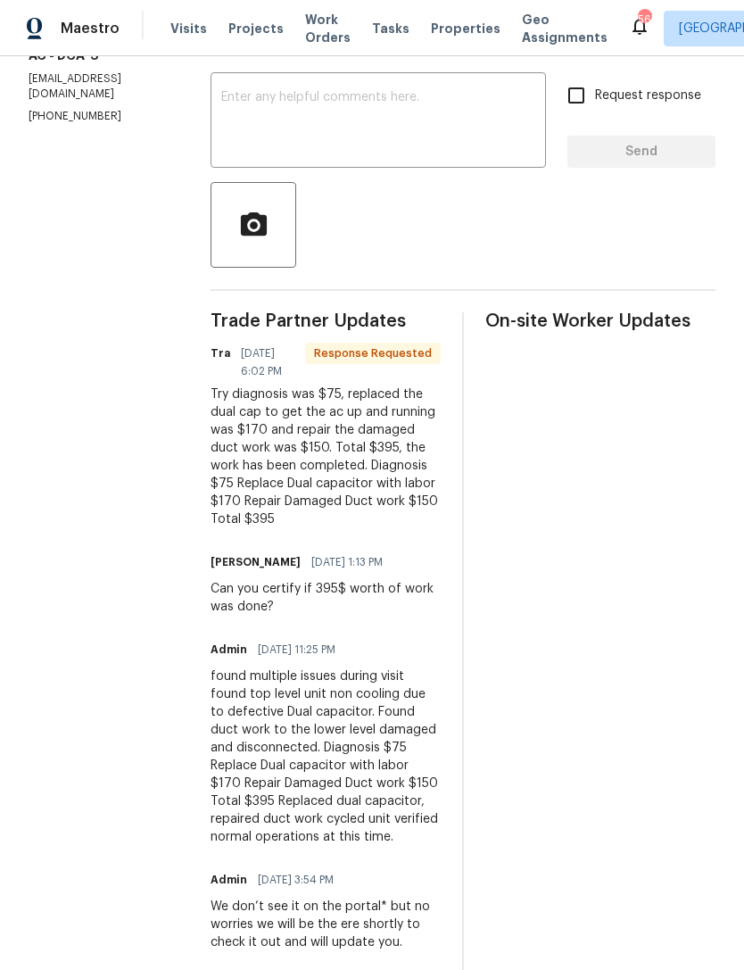
scroll to position [314, 0]
click at [296, 120] on textarea at bounding box center [378, 121] width 314 height 62
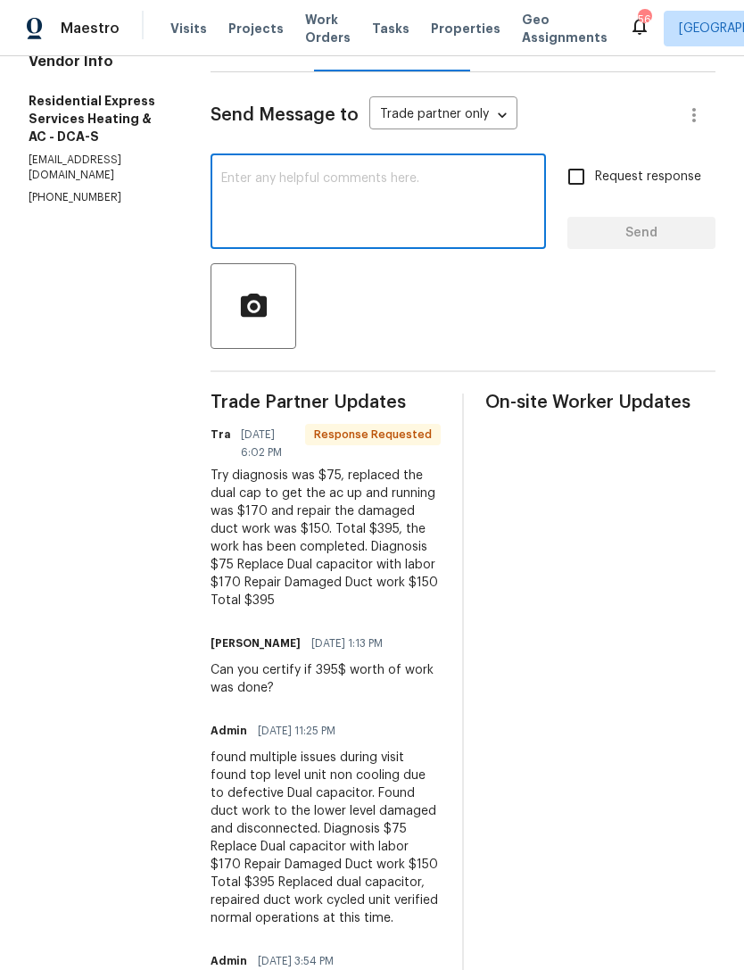
scroll to position [231, 0]
click at [284, 181] on textarea at bounding box center [378, 204] width 314 height 62
type textarea "T"
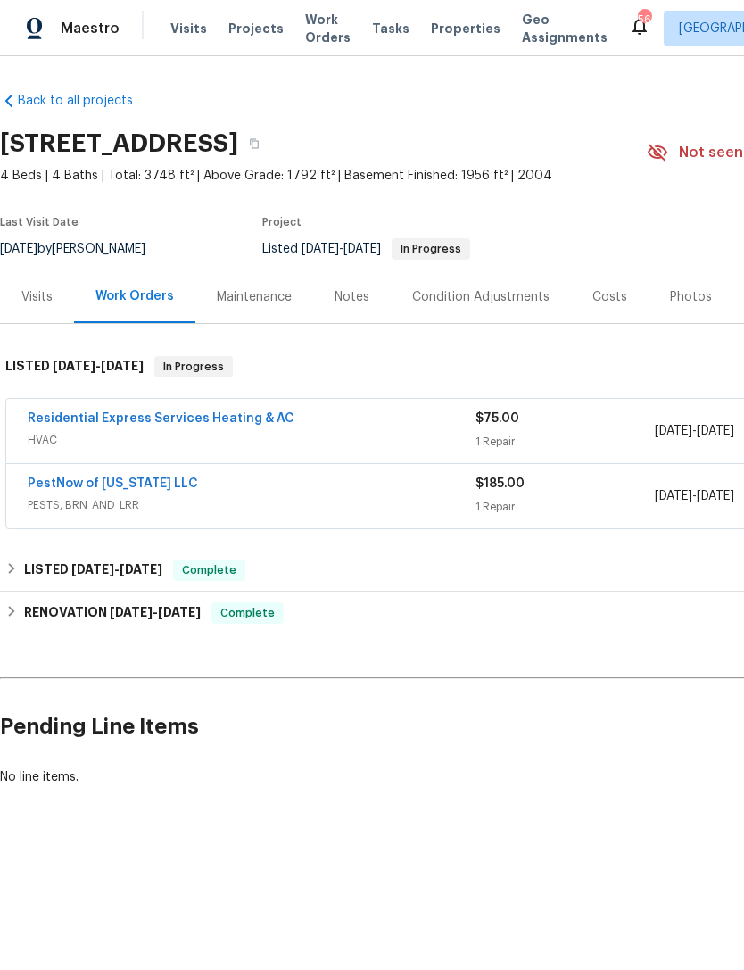
click at [237, 412] on link "Residential Express Services Heating & AC" at bounding box center [161, 418] width 267 height 12
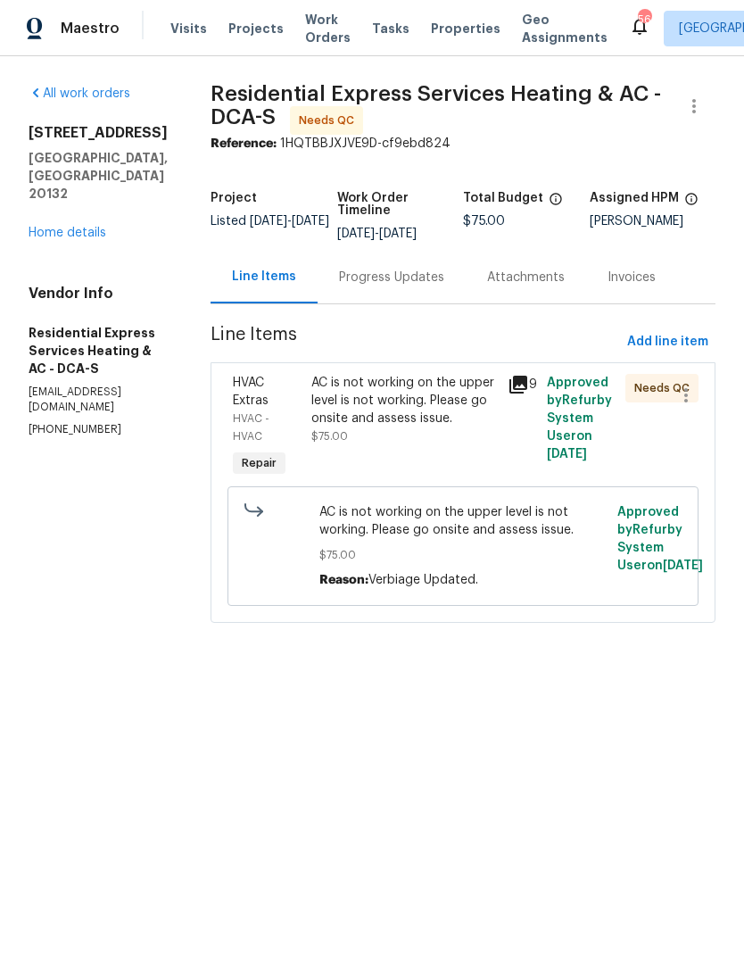
click at [370, 274] on div "Progress Updates" at bounding box center [391, 278] width 105 height 18
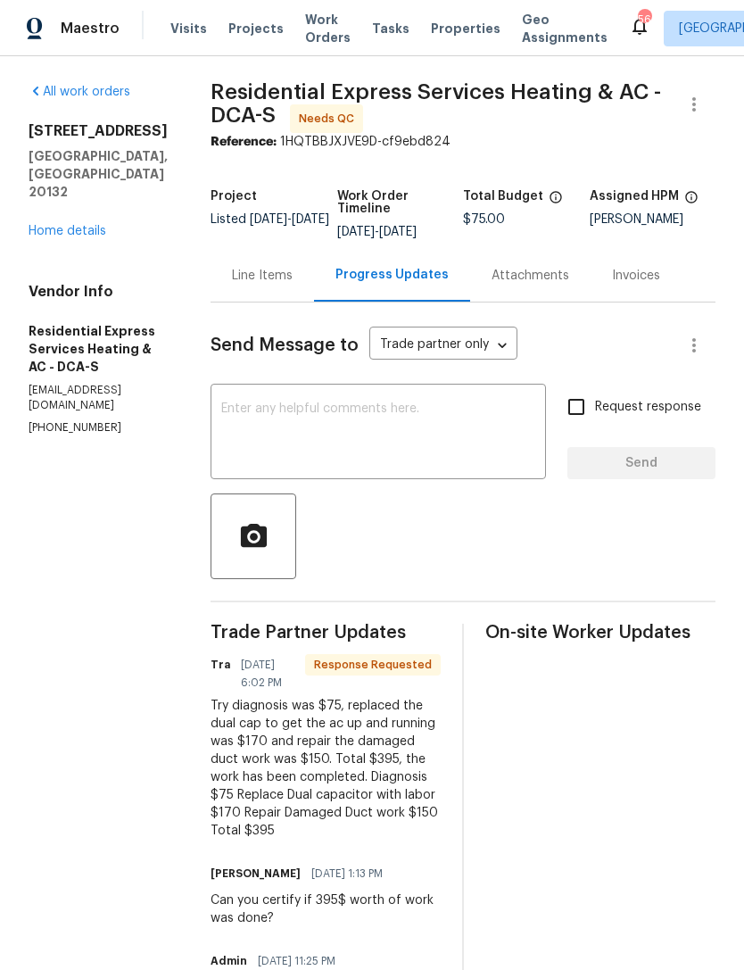
scroll to position [1, 0]
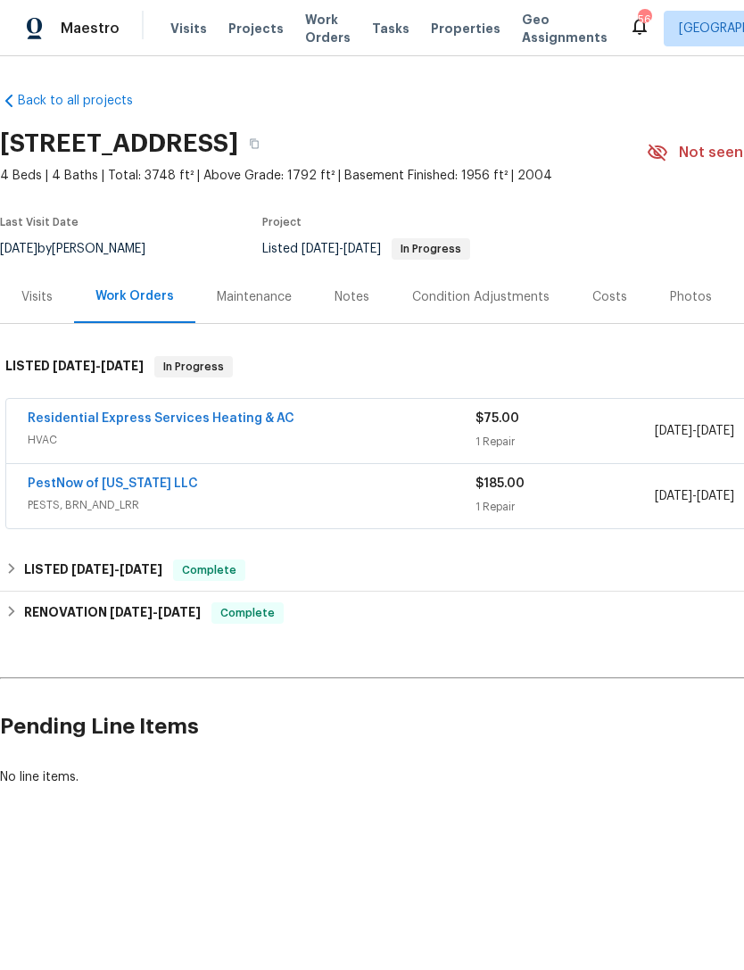
click at [220, 420] on link "Residential Express Services Heating & AC" at bounding box center [161, 418] width 267 height 12
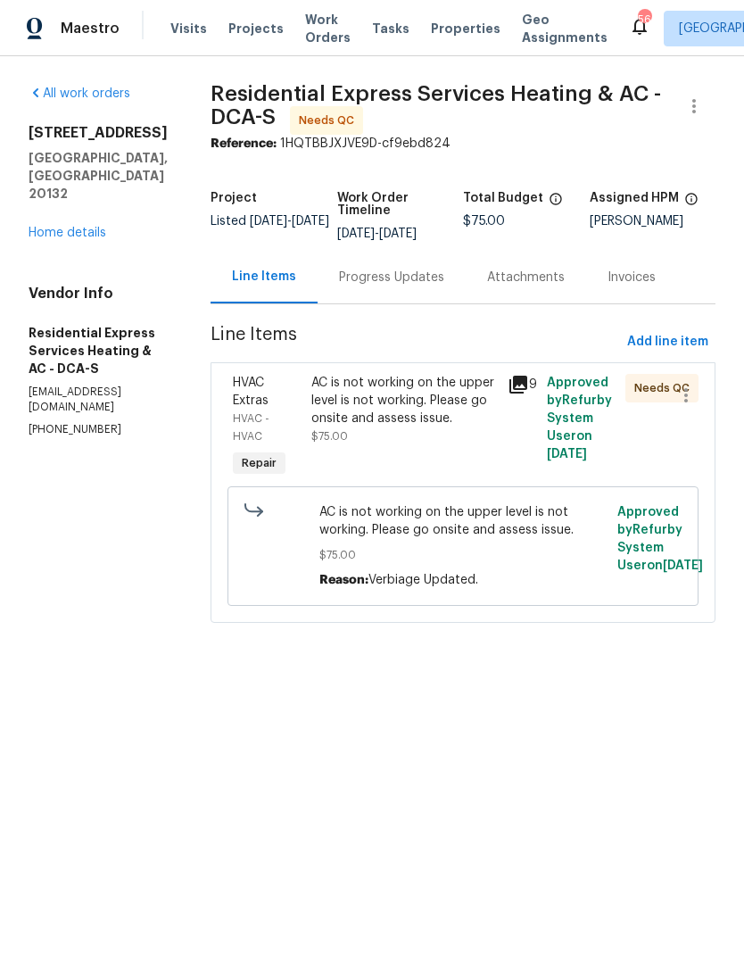
click at [429, 410] on div "AC is not working on the upper level is not working. Please go onsite and asses…" at bounding box center [405, 401] width 186 height 54
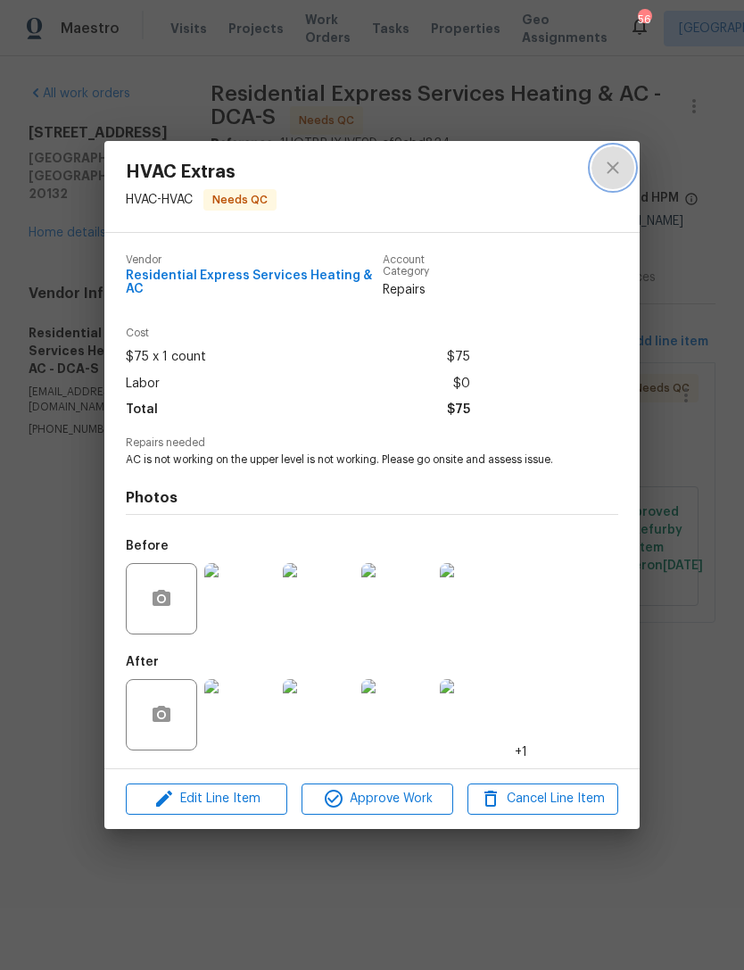
click at [619, 158] on button "close" at bounding box center [613, 167] width 43 height 43
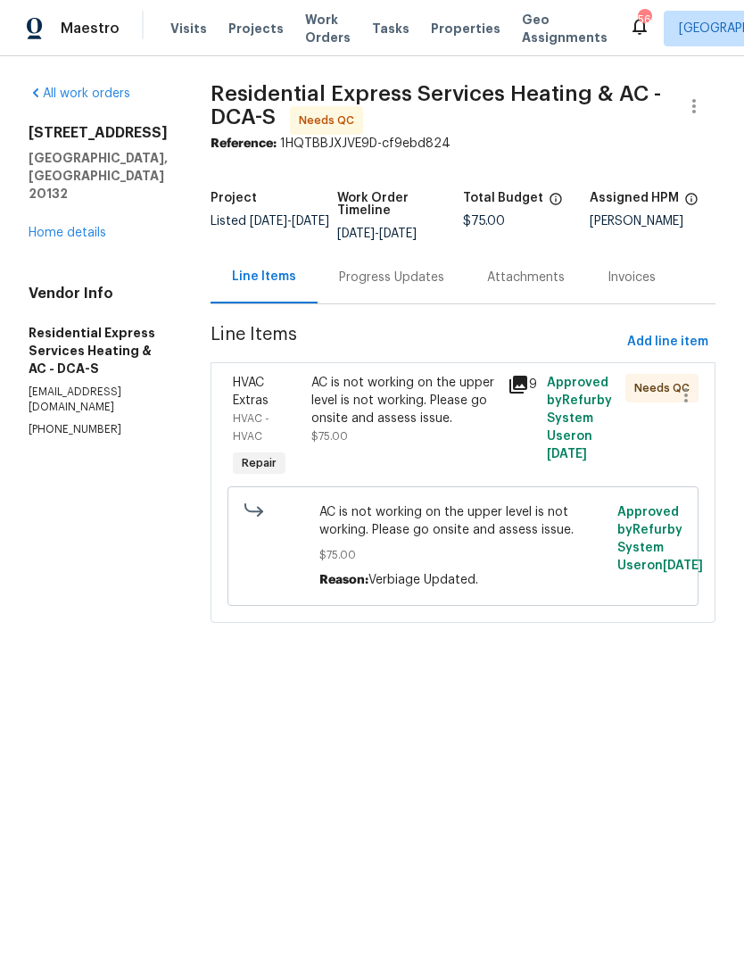
click at [438, 415] on div "AC is not working on the upper level is not working. Please go onsite and asses…" at bounding box center [405, 401] width 186 height 54
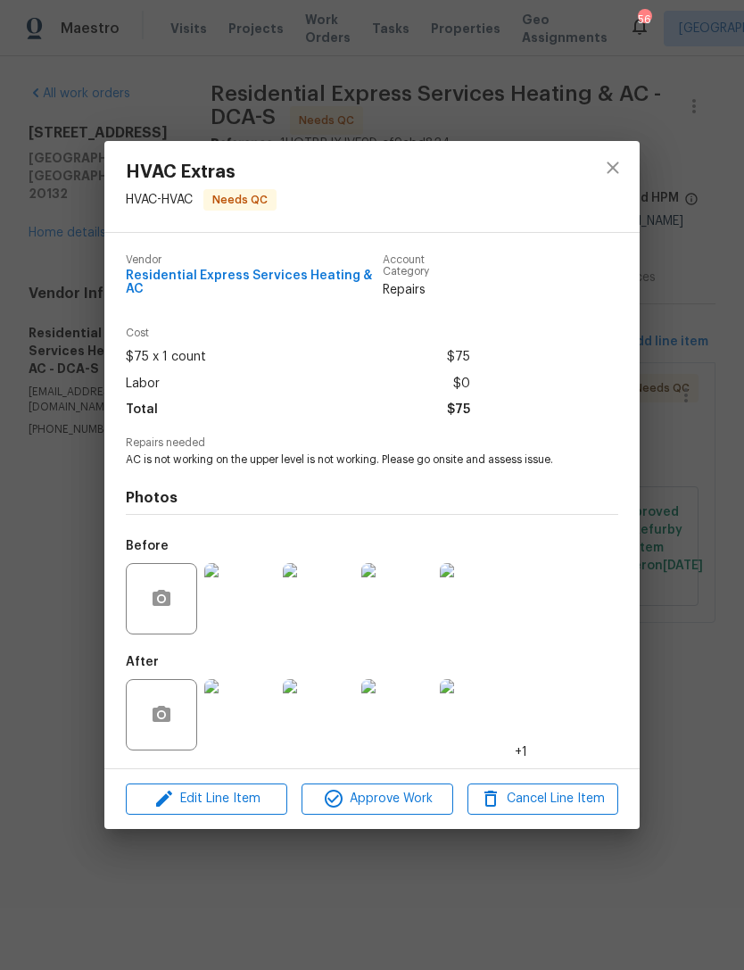
click at [259, 597] on img at bounding box center [239, 598] width 71 height 71
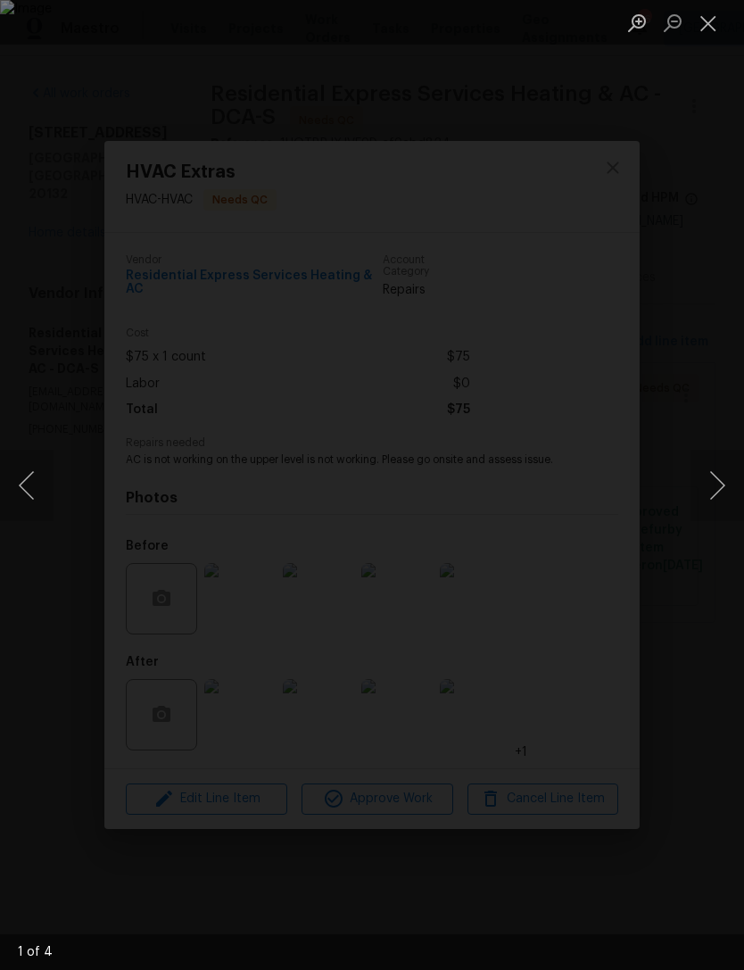
click at [732, 477] on button "Next image" at bounding box center [718, 485] width 54 height 71
click at [724, 481] on button "Next image" at bounding box center [718, 485] width 54 height 71
click at [719, 485] on button "Next image" at bounding box center [718, 485] width 54 height 71
click at [720, 483] on button "Next image" at bounding box center [718, 485] width 54 height 71
click at [719, 478] on button "Next image" at bounding box center [718, 485] width 54 height 71
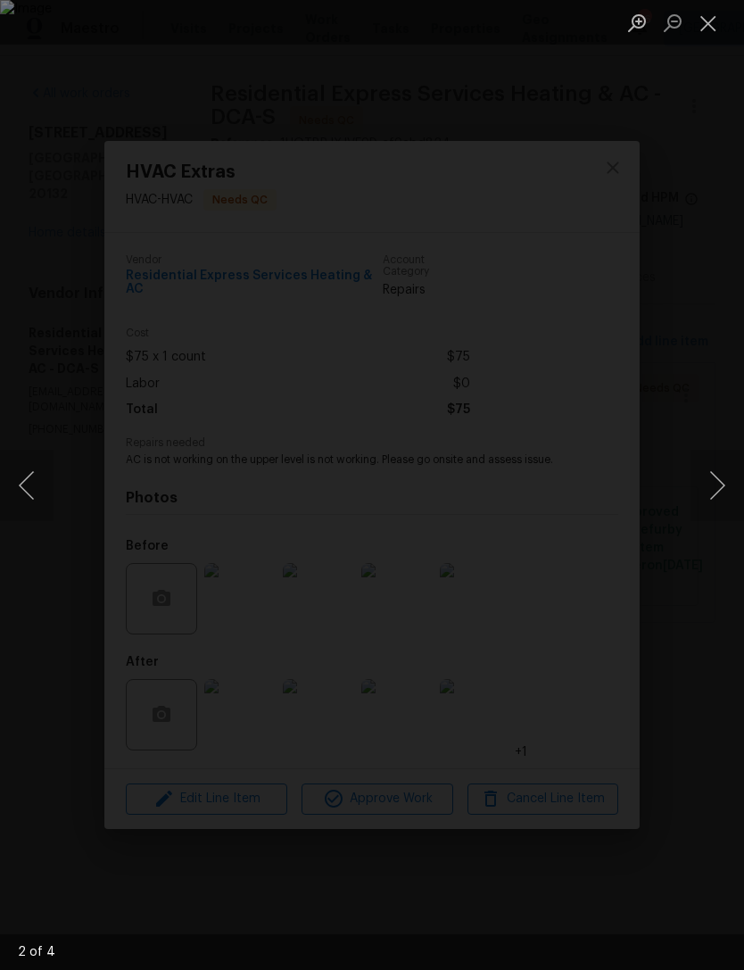
click at [720, 482] on button "Next image" at bounding box center [718, 485] width 54 height 71
click at [721, 486] on button "Next image" at bounding box center [718, 485] width 54 height 71
click at [713, 486] on button "Next image" at bounding box center [718, 485] width 54 height 71
click at [714, 485] on button "Next image" at bounding box center [718, 485] width 54 height 71
click at [723, 475] on button "Next image" at bounding box center [718, 485] width 54 height 71
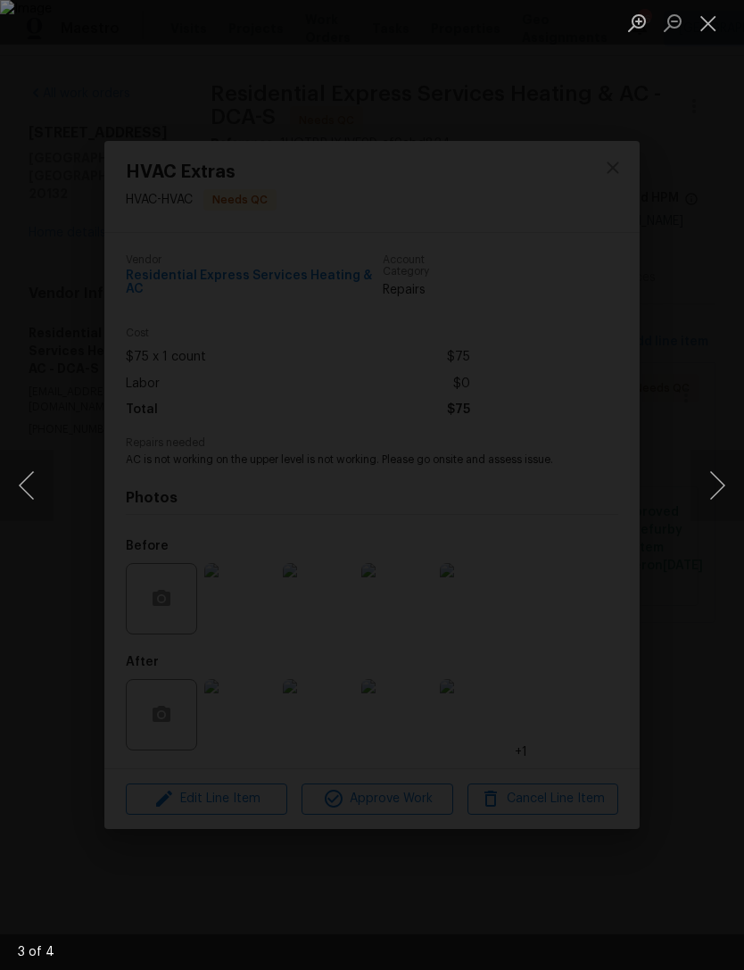
click at [728, 475] on button "Next image" at bounding box center [718, 485] width 54 height 71
click at [722, 481] on button "Next image" at bounding box center [718, 485] width 54 height 71
click at [717, 487] on button "Next image" at bounding box center [718, 485] width 54 height 71
click at [719, 486] on button "Next image" at bounding box center [718, 485] width 54 height 71
click at [718, 486] on button "Next image" at bounding box center [718, 485] width 54 height 71
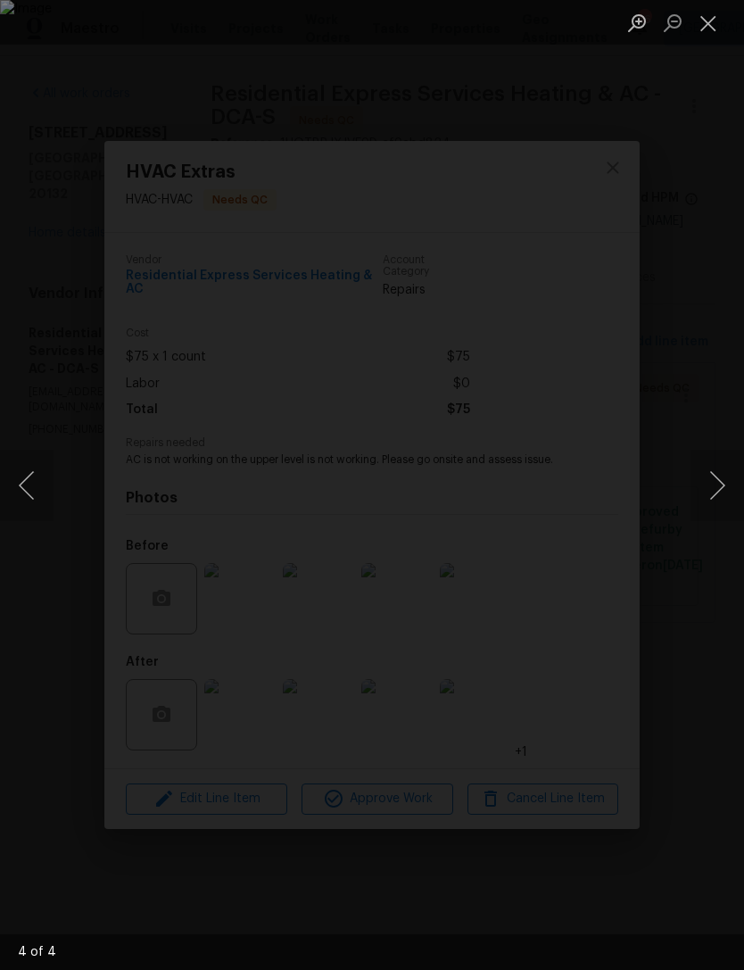
click at [717, 490] on button "Next image" at bounding box center [718, 485] width 54 height 71
click at [722, 481] on button "Next image" at bounding box center [718, 485] width 54 height 71
click at [724, 486] on button "Next image" at bounding box center [718, 485] width 54 height 71
click at [723, 486] on button "Next image" at bounding box center [718, 485] width 54 height 71
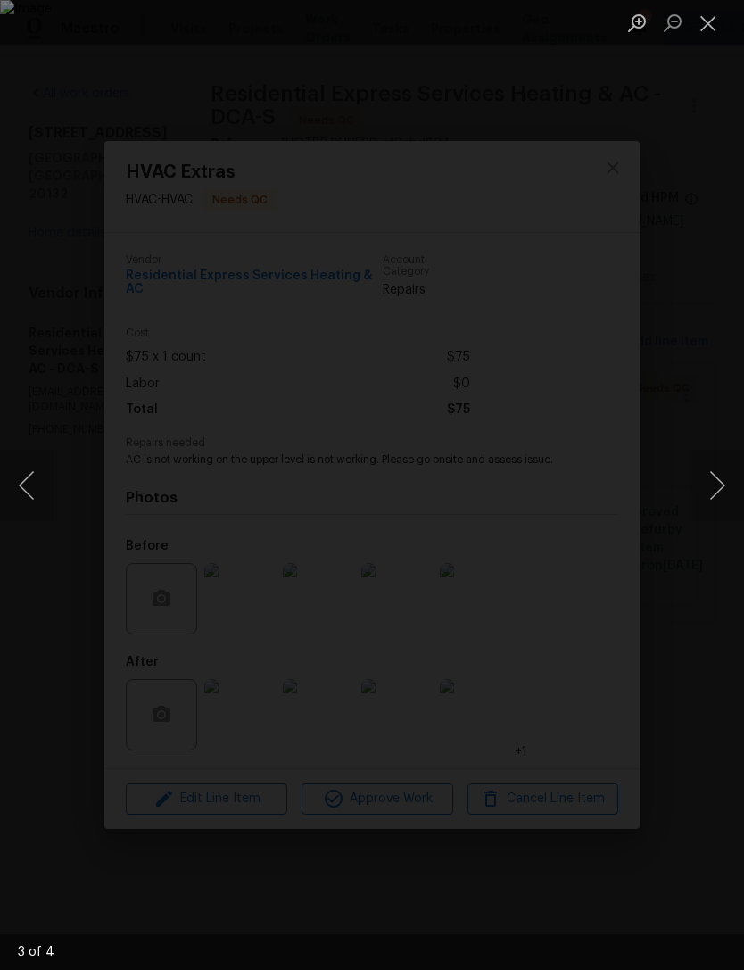
click at [734, 484] on button "Next image" at bounding box center [718, 485] width 54 height 71
click at [734, 478] on button "Next image" at bounding box center [718, 485] width 54 height 71
click at [731, 484] on button "Next image" at bounding box center [718, 485] width 54 height 71
click at [731, 483] on button "Next image" at bounding box center [718, 485] width 54 height 71
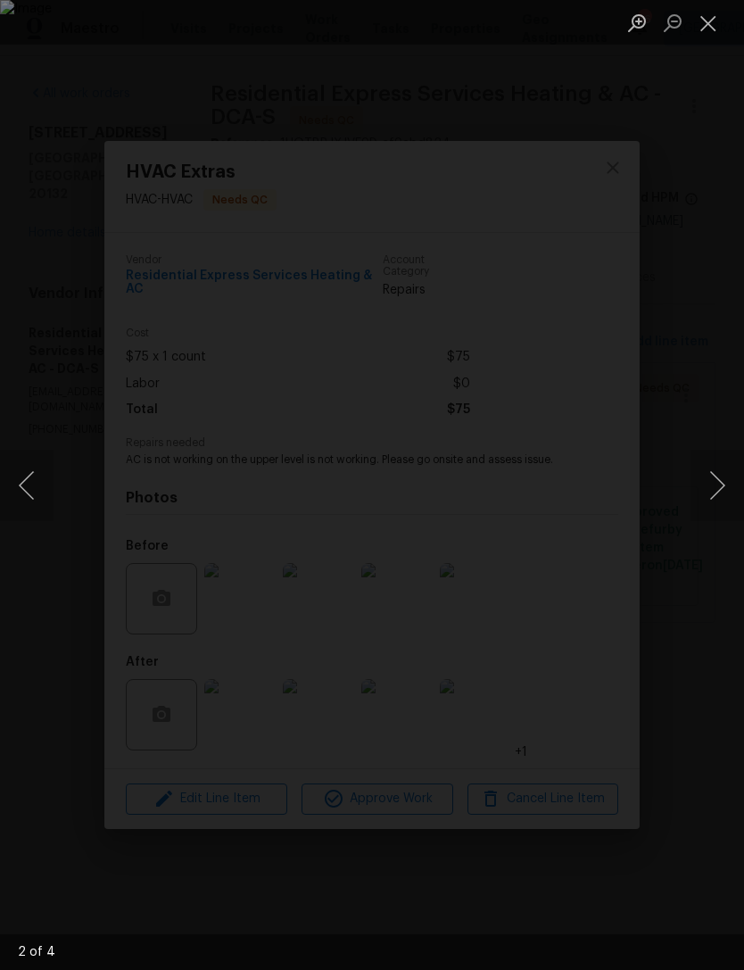
click at [736, 478] on button "Next image" at bounding box center [718, 485] width 54 height 71
click at [735, 477] on button "Next image" at bounding box center [718, 485] width 54 height 71
click at [736, 478] on button "Next image" at bounding box center [718, 485] width 54 height 71
click at [728, 484] on button "Next image" at bounding box center [718, 485] width 54 height 71
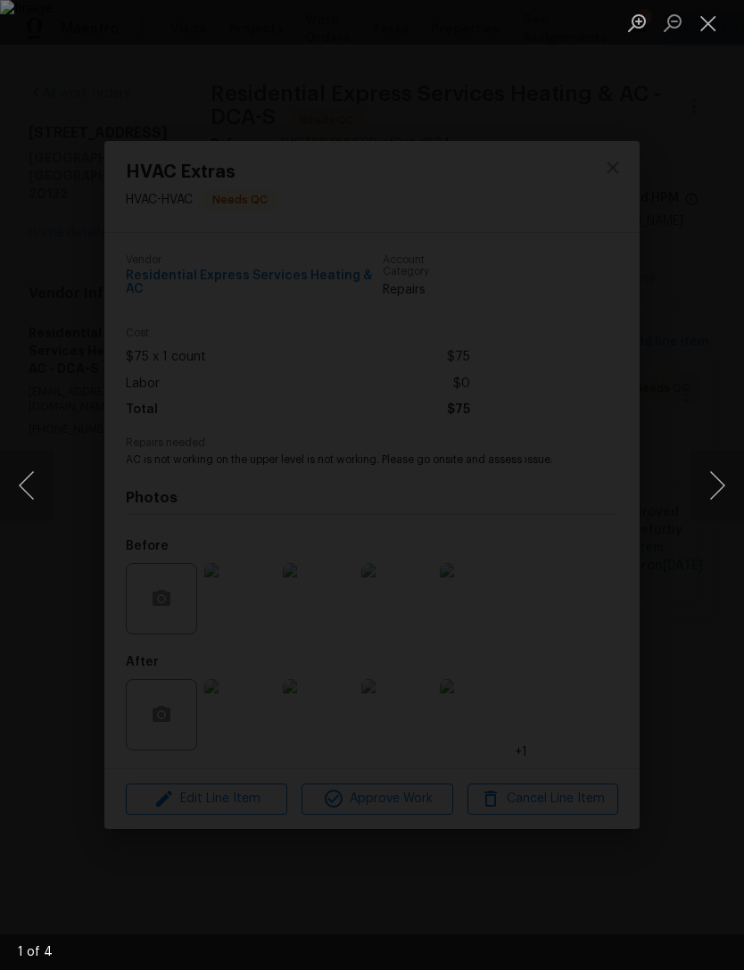
click at [728, 483] on button "Next image" at bounding box center [718, 485] width 54 height 71
click at [734, 485] on button "Next image" at bounding box center [718, 485] width 54 height 71
click at [733, 485] on button "Next image" at bounding box center [718, 485] width 54 height 71
click at [741, 471] on button "Next image" at bounding box center [718, 485] width 54 height 71
click at [740, 470] on button "Next image" at bounding box center [718, 485] width 54 height 71
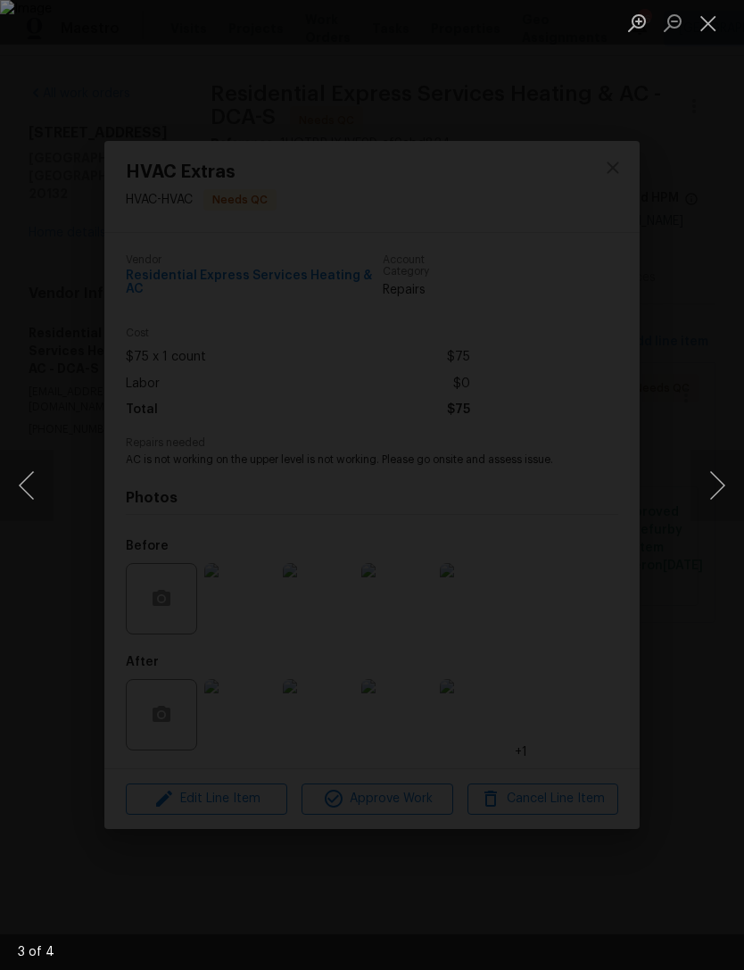
click at [734, 482] on button "Next image" at bounding box center [718, 485] width 54 height 71
click at [733, 482] on button "Next image" at bounding box center [718, 485] width 54 height 71
click at [734, 486] on button "Next image" at bounding box center [718, 485] width 54 height 71
click at [733, 485] on button "Next image" at bounding box center [718, 485] width 54 height 71
click at [737, 479] on button "Next image" at bounding box center [718, 485] width 54 height 71
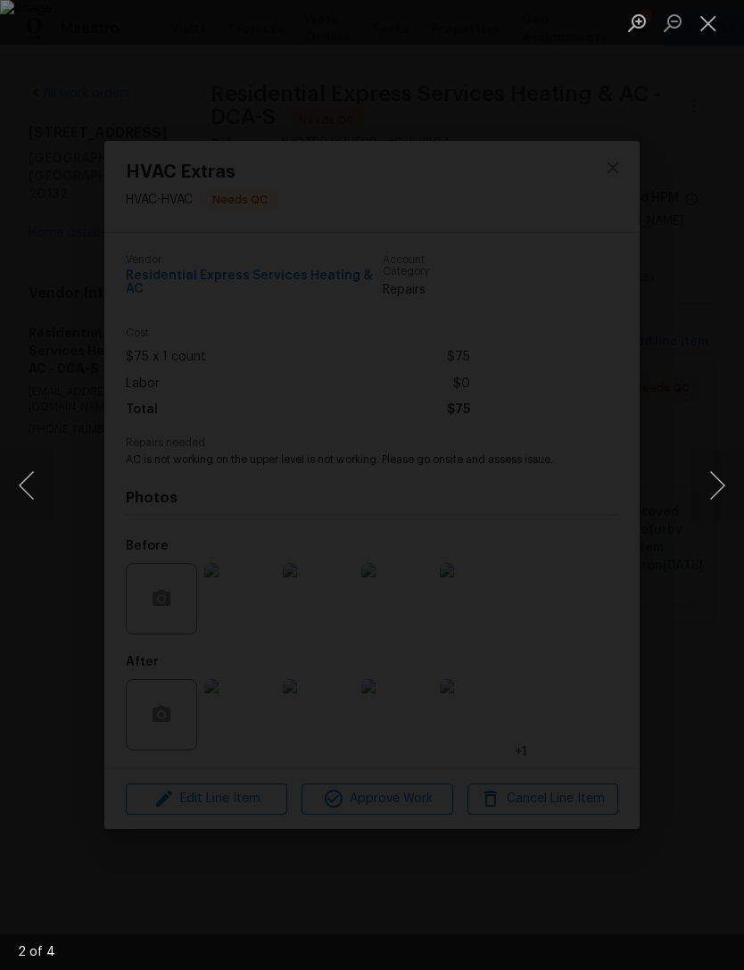
click at [737, 478] on button "Next image" at bounding box center [718, 485] width 54 height 71
click at [725, 486] on button "Next image" at bounding box center [718, 485] width 54 height 71
click at [734, 486] on button "Next image" at bounding box center [718, 485] width 54 height 71
click at [733, 485] on button "Next image" at bounding box center [718, 485] width 54 height 71
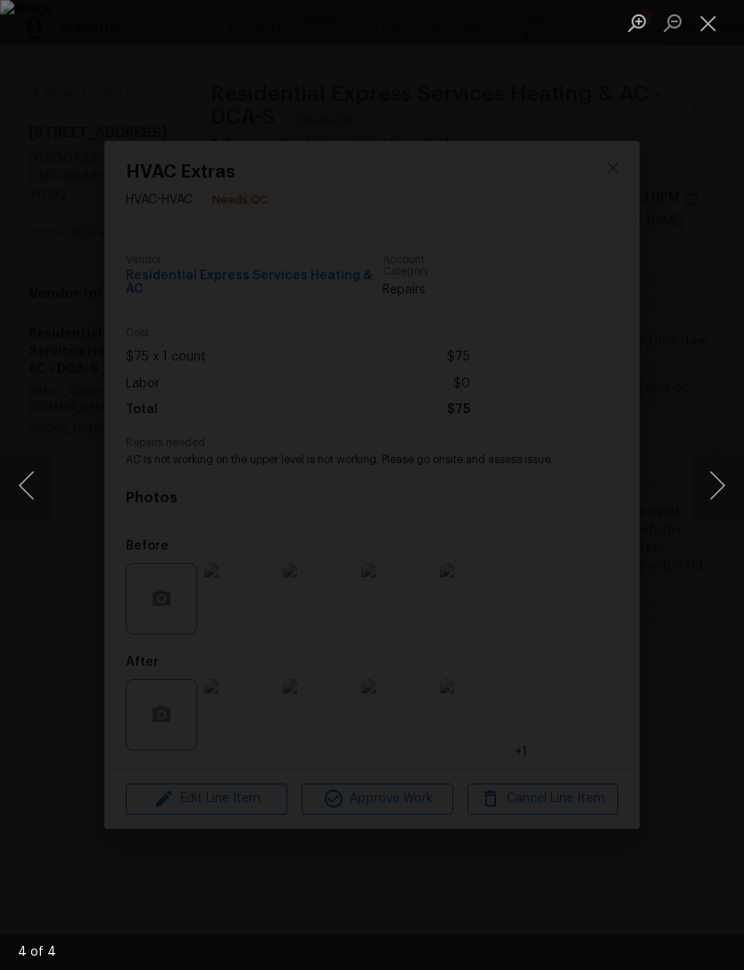
click at [727, 486] on button "Next image" at bounding box center [718, 485] width 54 height 71
click at [734, 484] on button "Next image" at bounding box center [718, 485] width 54 height 71
click at [733, 483] on button "Next image" at bounding box center [718, 485] width 54 height 71
click at [735, 482] on button "Next image" at bounding box center [718, 485] width 54 height 71
click at [741, 470] on button "Next image" at bounding box center [718, 485] width 54 height 71
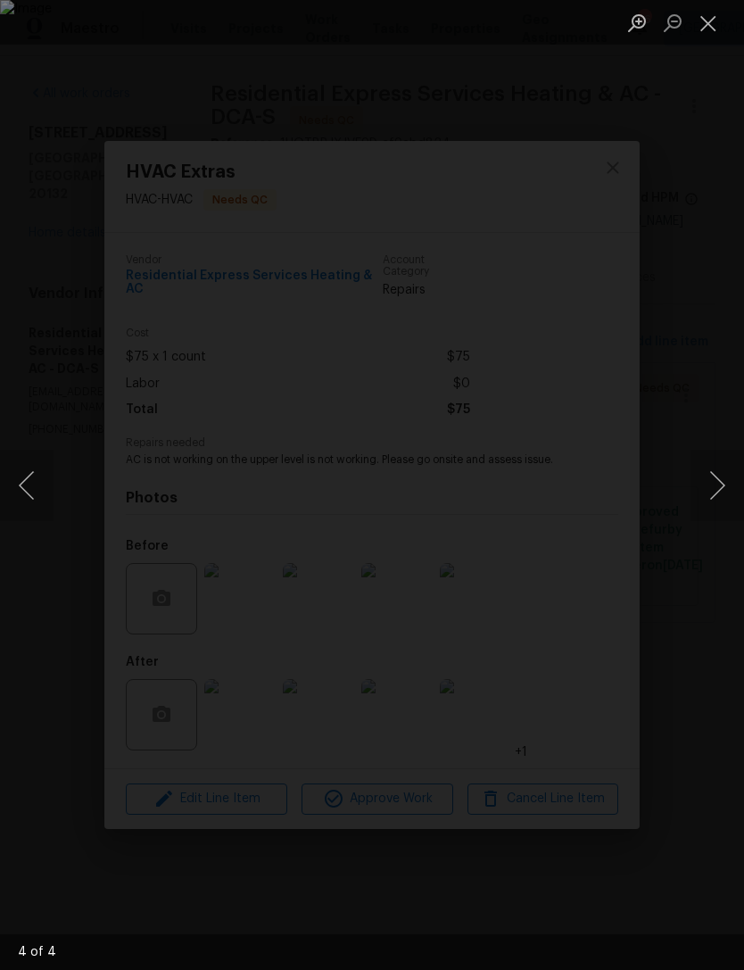
click at [740, 470] on button "Next image" at bounding box center [718, 485] width 54 height 71
click at [723, 480] on button "Next image" at bounding box center [718, 485] width 54 height 71
click at [719, 21] on button "Close lightbox" at bounding box center [709, 22] width 36 height 31
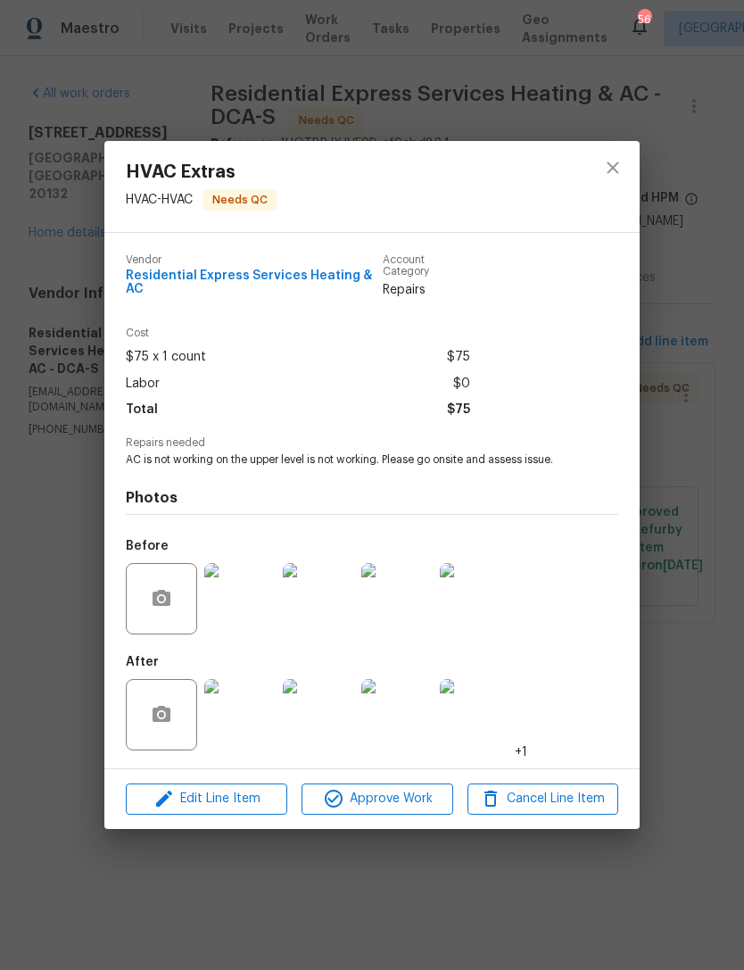
click at [303, 715] on img at bounding box center [318, 714] width 71 height 71
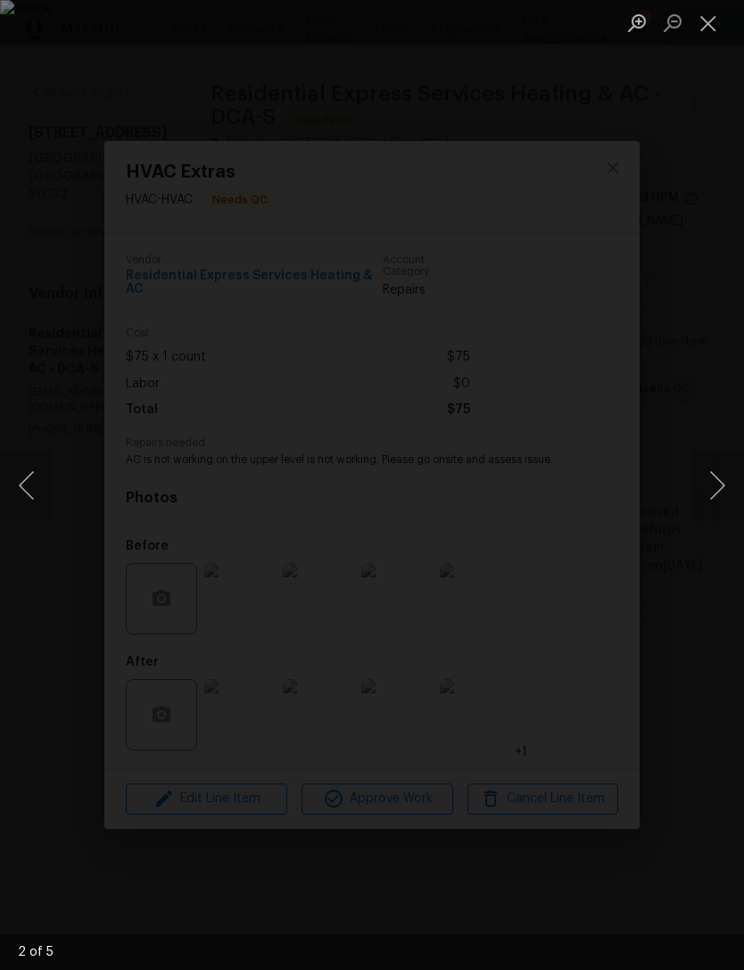
click at [736, 466] on button "Next image" at bounding box center [718, 485] width 54 height 71
click at [722, 478] on button "Next image" at bounding box center [718, 485] width 54 height 71
click at [729, 478] on button "Next image" at bounding box center [718, 485] width 54 height 71
click at [723, 478] on button "Next image" at bounding box center [718, 485] width 54 height 71
click at [725, 485] on button "Next image" at bounding box center [718, 485] width 54 height 71
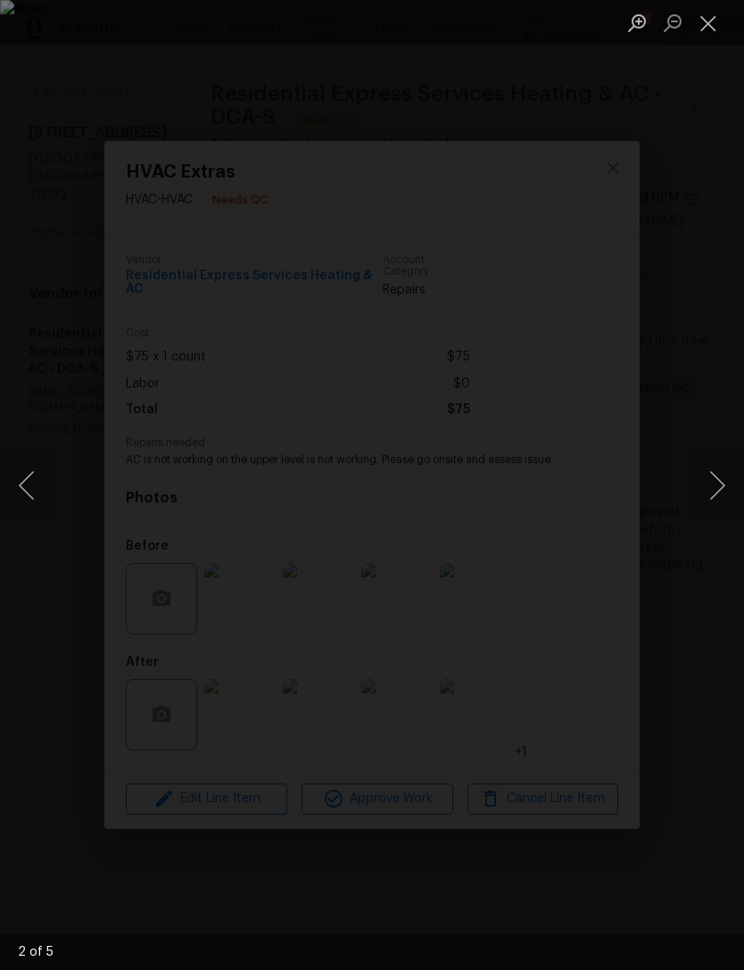
click at [30, 499] on button "Previous image" at bounding box center [27, 485] width 54 height 71
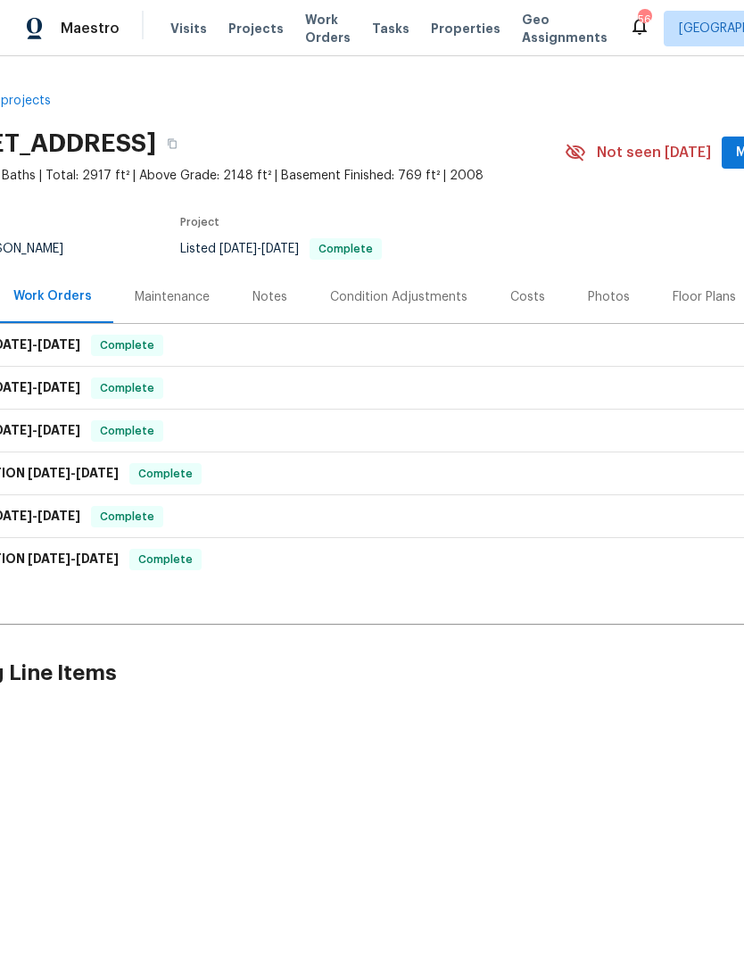
scroll to position [0, 78]
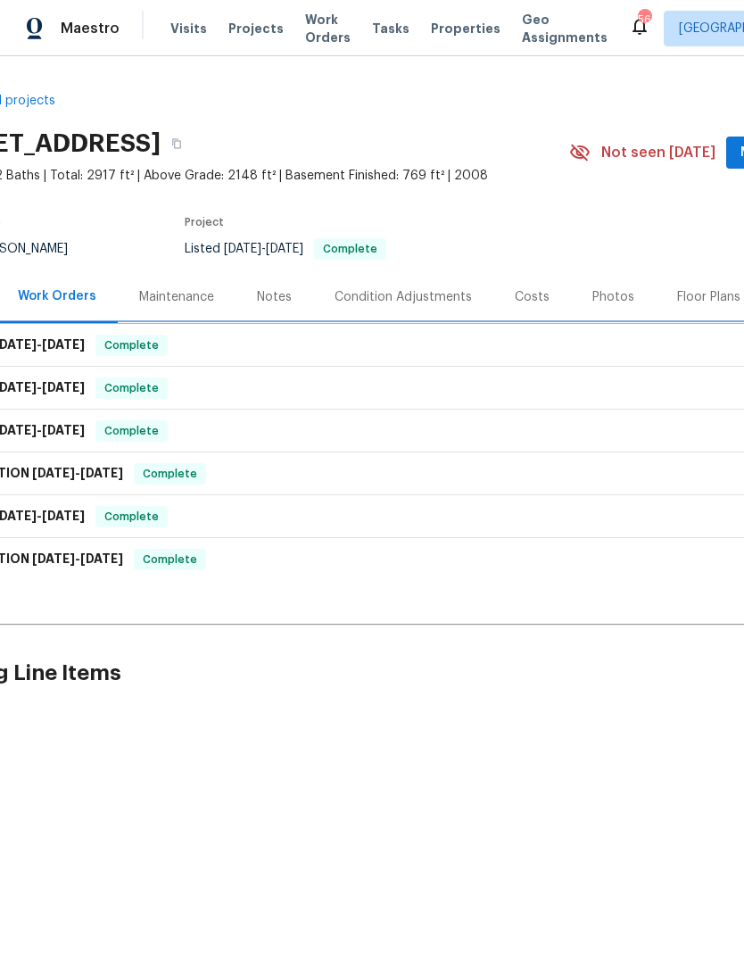
click at [42, 336] on h6 "LISTED 8/6/25 - 8/8/25" at bounding box center [15, 345] width 138 height 21
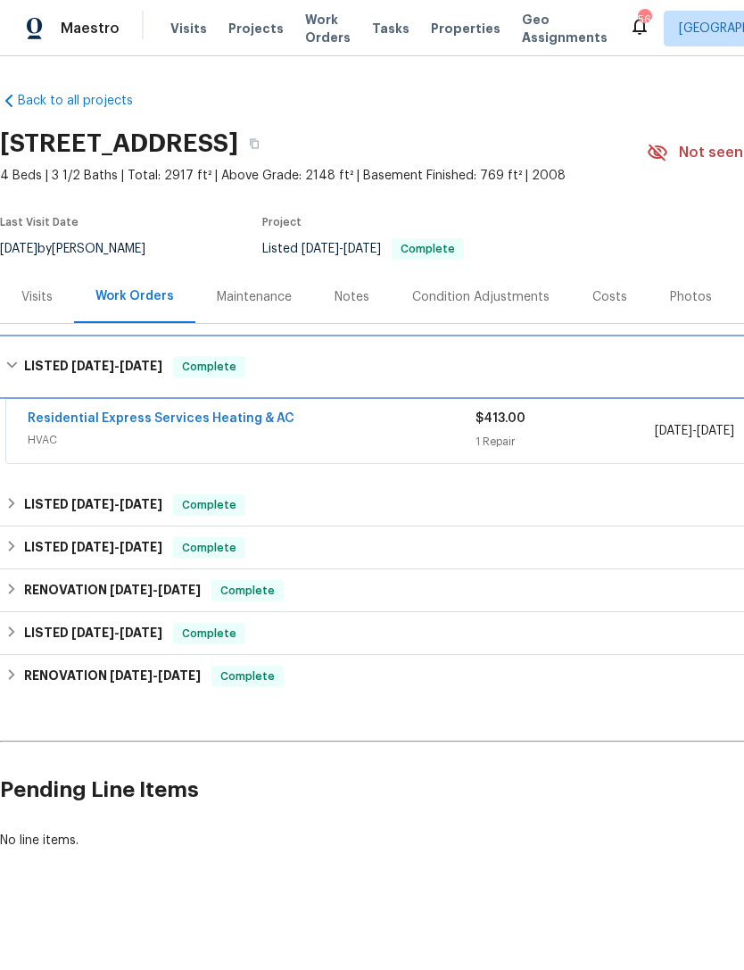
scroll to position [0, 0]
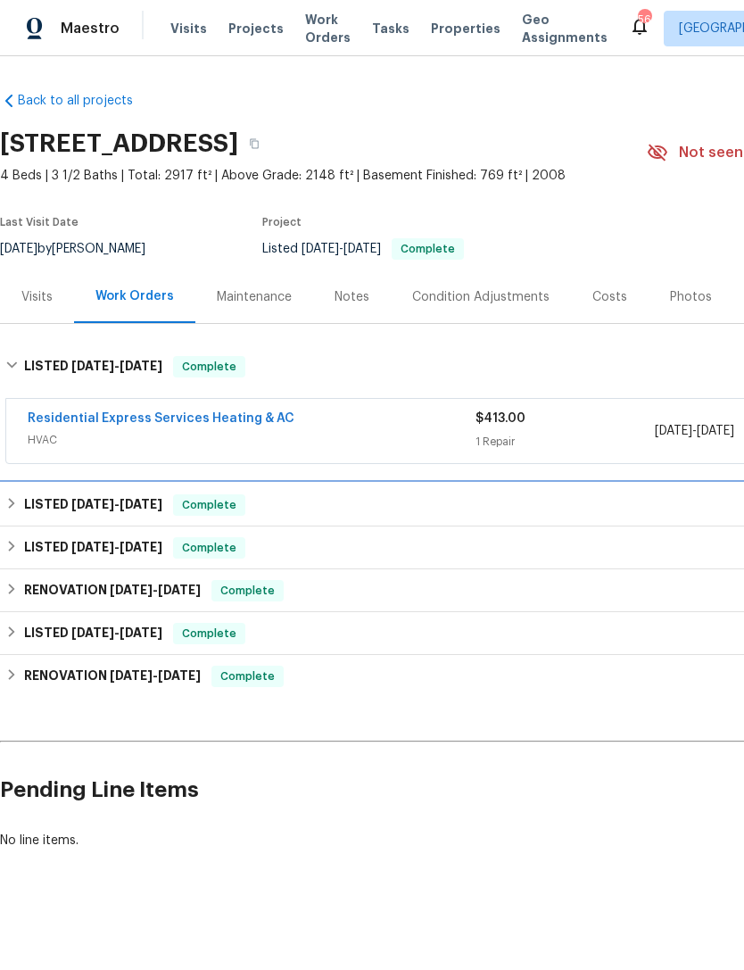
click at [125, 505] on span "7/31/25" at bounding box center [141, 504] width 43 height 12
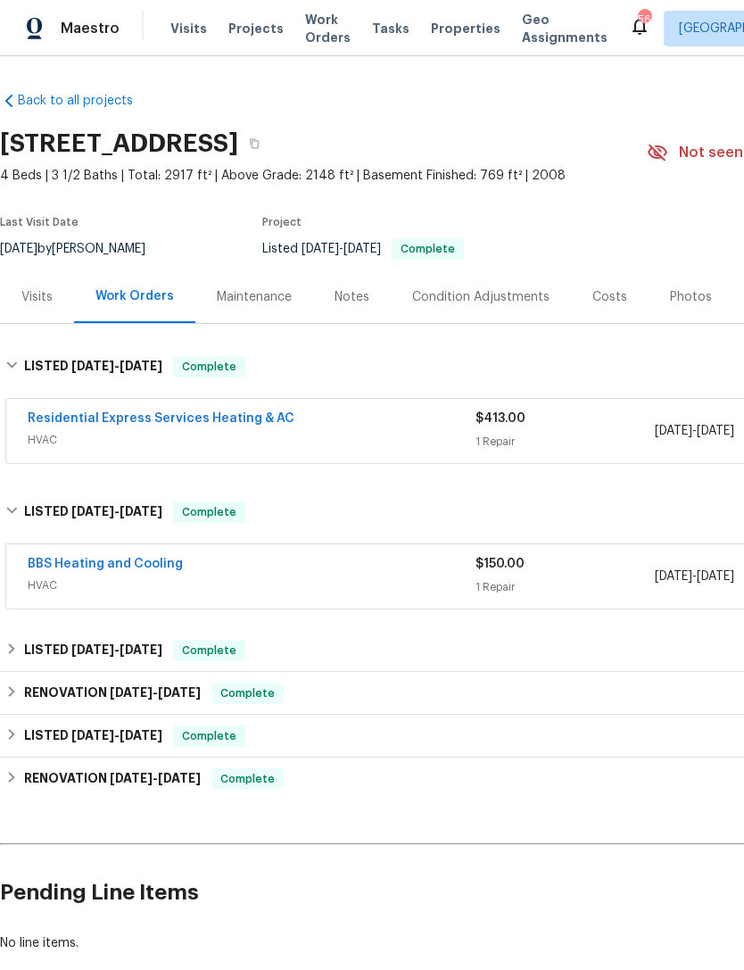
click at [358, 431] on span "HVAC" at bounding box center [252, 440] width 448 height 18
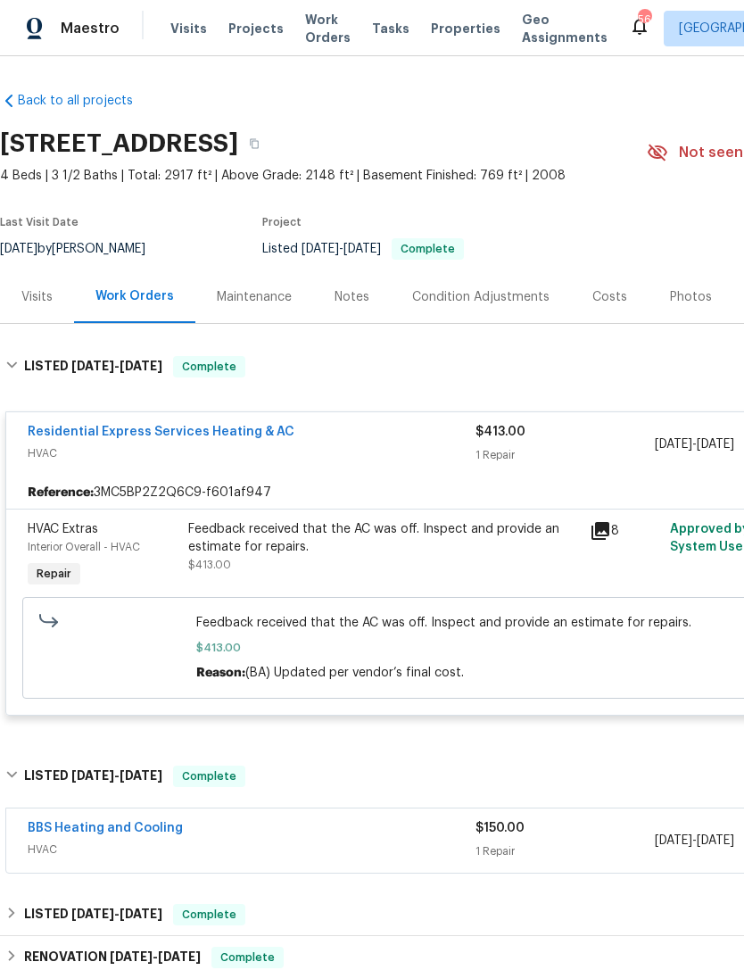
click at [608, 529] on icon at bounding box center [601, 531] width 18 height 18
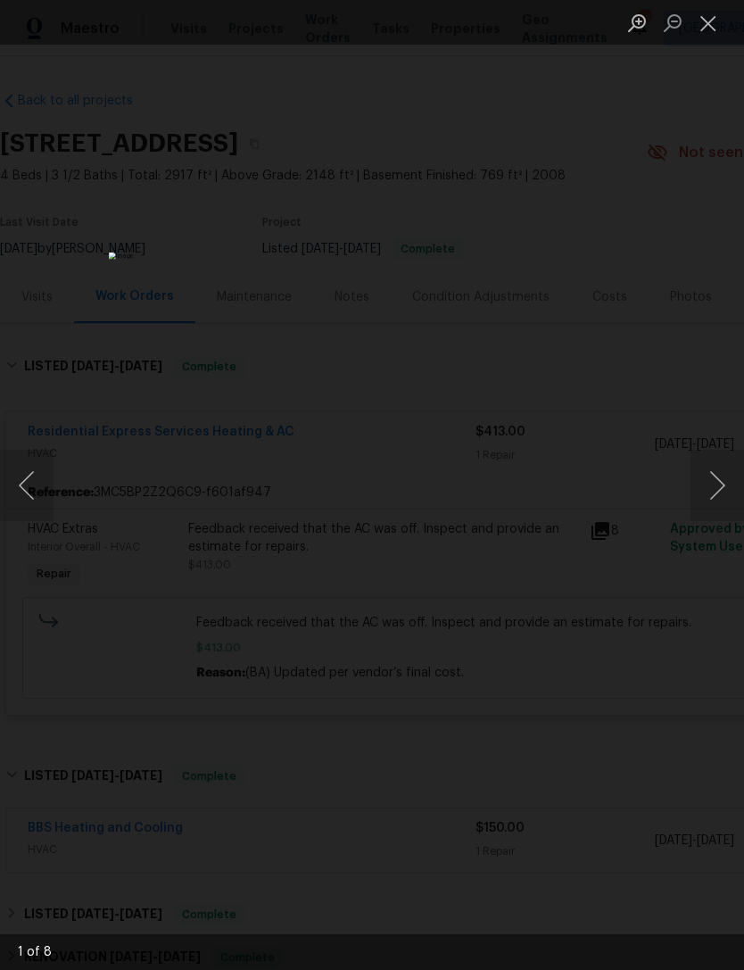
click at [729, 476] on button "Next image" at bounding box center [718, 485] width 54 height 71
click at [723, 480] on button "Next image" at bounding box center [718, 485] width 54 height 71
click at [732, 473] on button "Next image" at bounding box center [718, 485] width 54 height 71
click at [723, 476] on button "Next image" at bounding box center [718, 485] width 54 height 71
click at [724, 486] on button "Next image" at bounding box center [718, 485] width 54 height 71
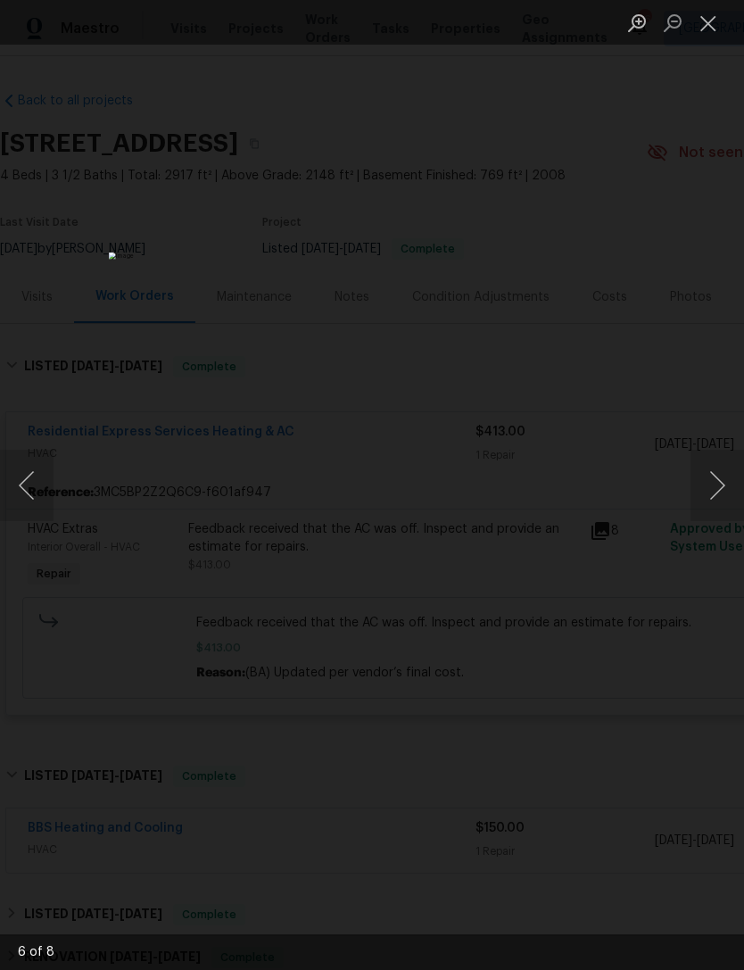
click at [727, 477] on button "Next image" at bounding box center [718, 485] width 54 height 71
click at [730, 474] on button "Next image" at bounding box center [718, 485] width 54 height 71
click at [725, 473] on button "Next image" at bounding box center [718, 485] width 54 height 71
click at [717, 476] on button "Next image" at bounding box center [718, 485] width 54 height 71
click at [29, 486] on button "Previous image" at bounding box center [27, 485] width 54 height 71
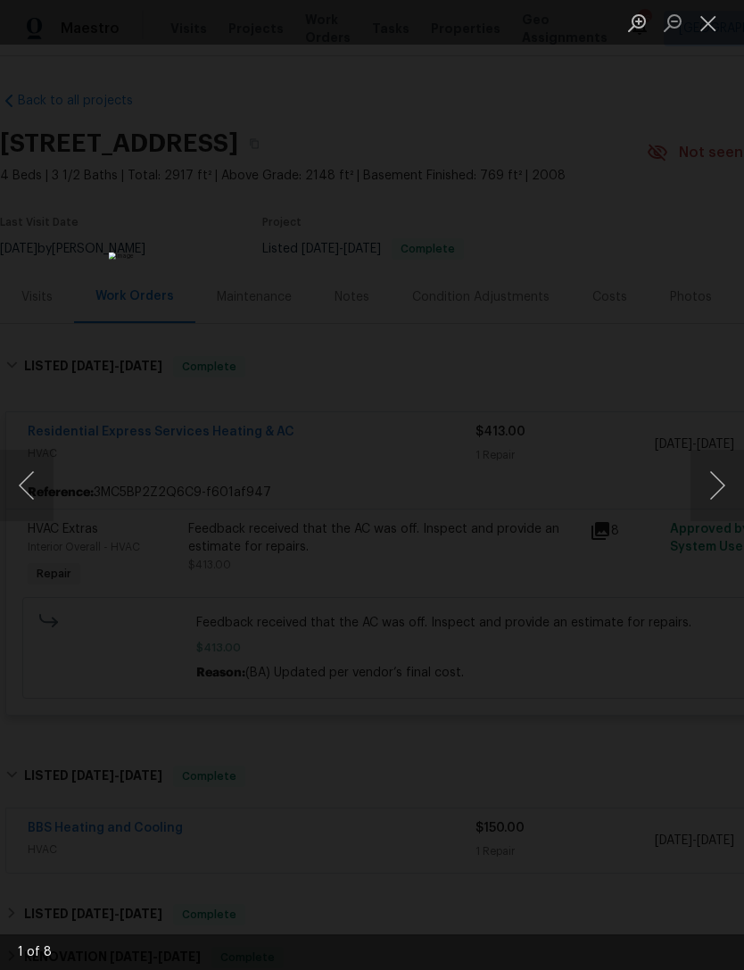
click at [27, 484] on button "Previous image" at bounding box center [27, 485] width 54 height 71
click at [42, 503] on button "Previous image" at bounding box center [27, 485] width 54 height 71
click at [728, 481] on button "Next image" at bounding box center [718, 485] width 54 height 71
click at [719, 16] on button "Close lightbox" at bounding box center [709, 22] width 36 height 31
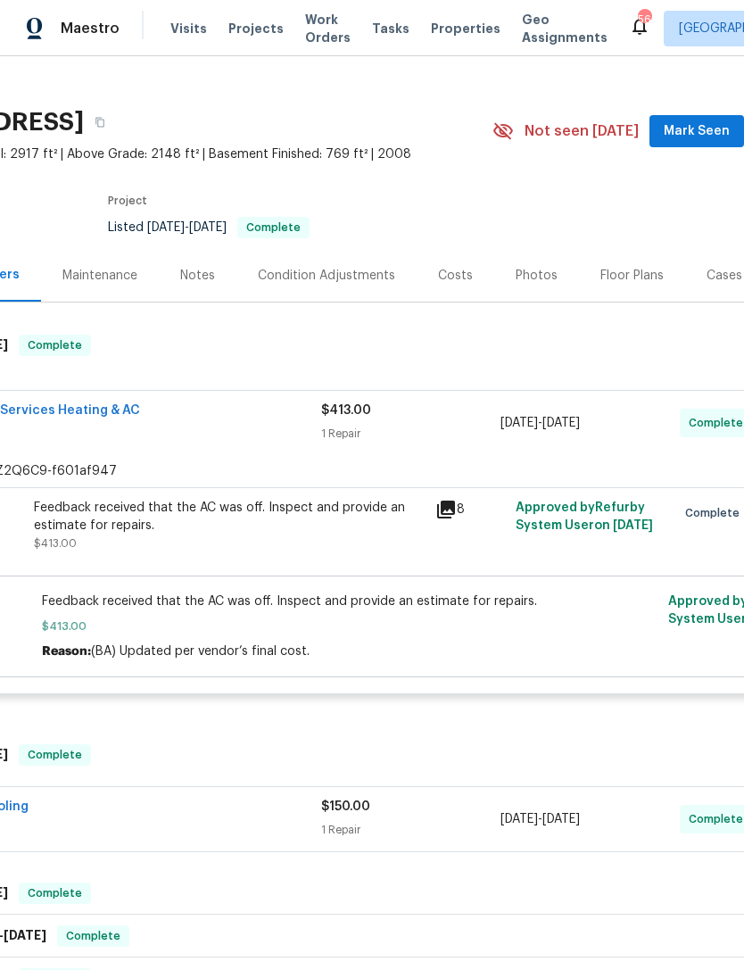
scroll to position [46, 51]
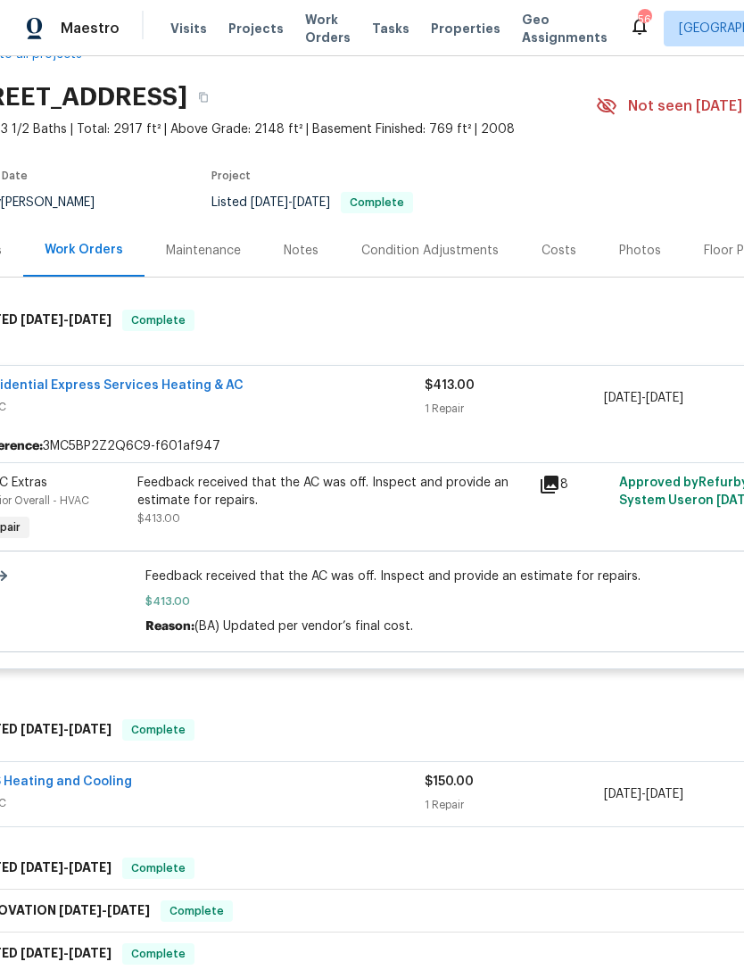
click at [479, 599] on span "$413.00" at bounding box center [453, 602] width 617 height 18
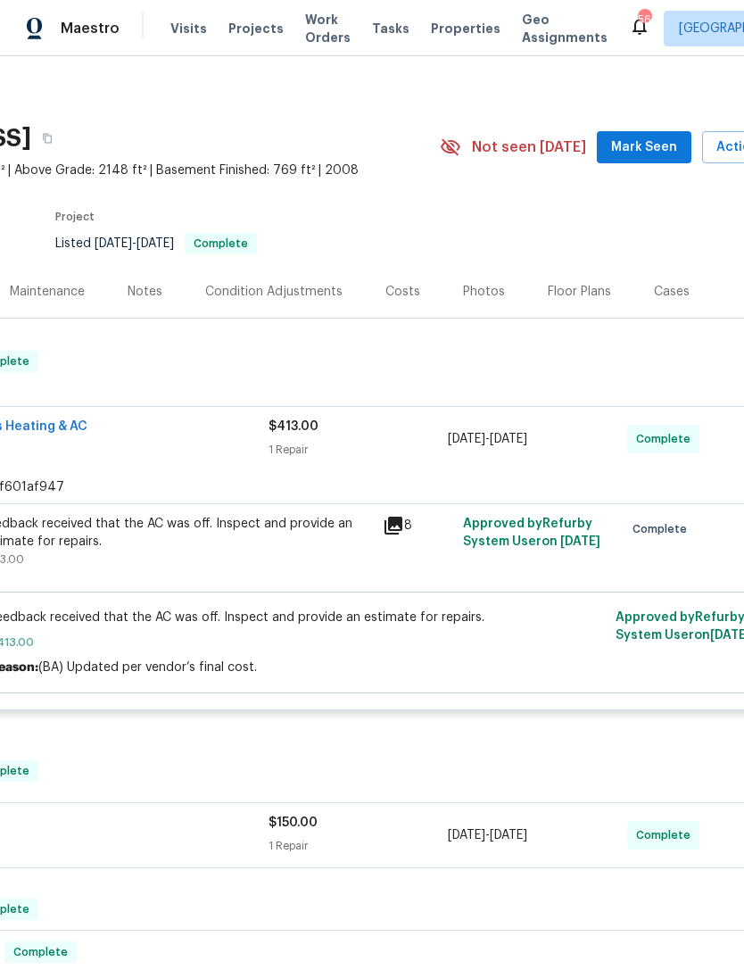
scroll to position [3, 207]
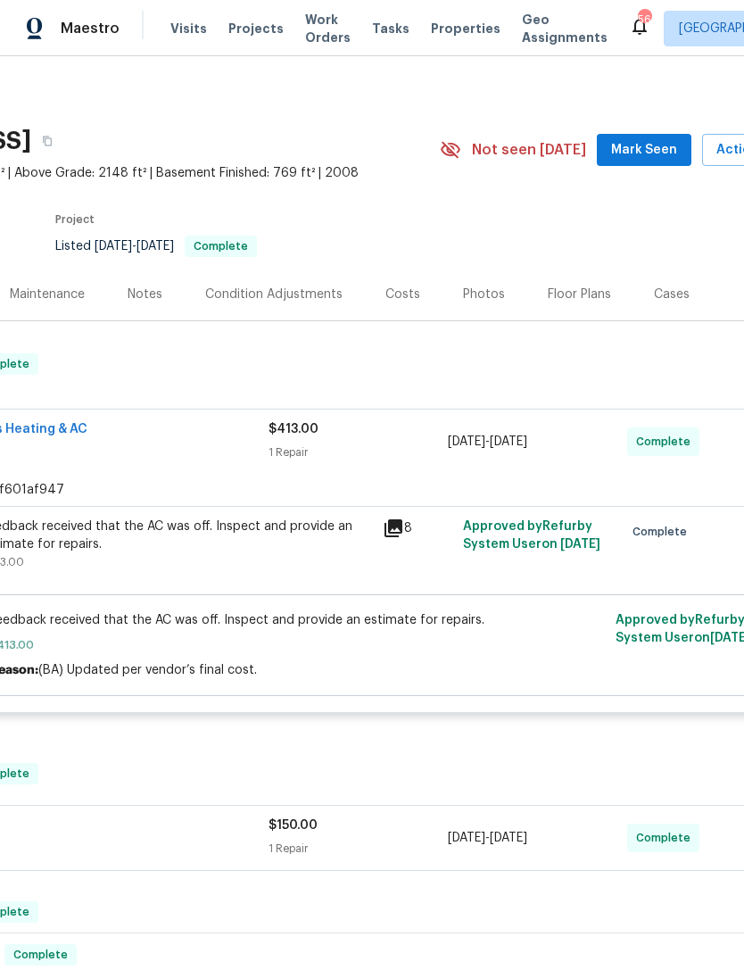
click at [402, 518] on icon at bounding box center [393, 528] width 21 height 21
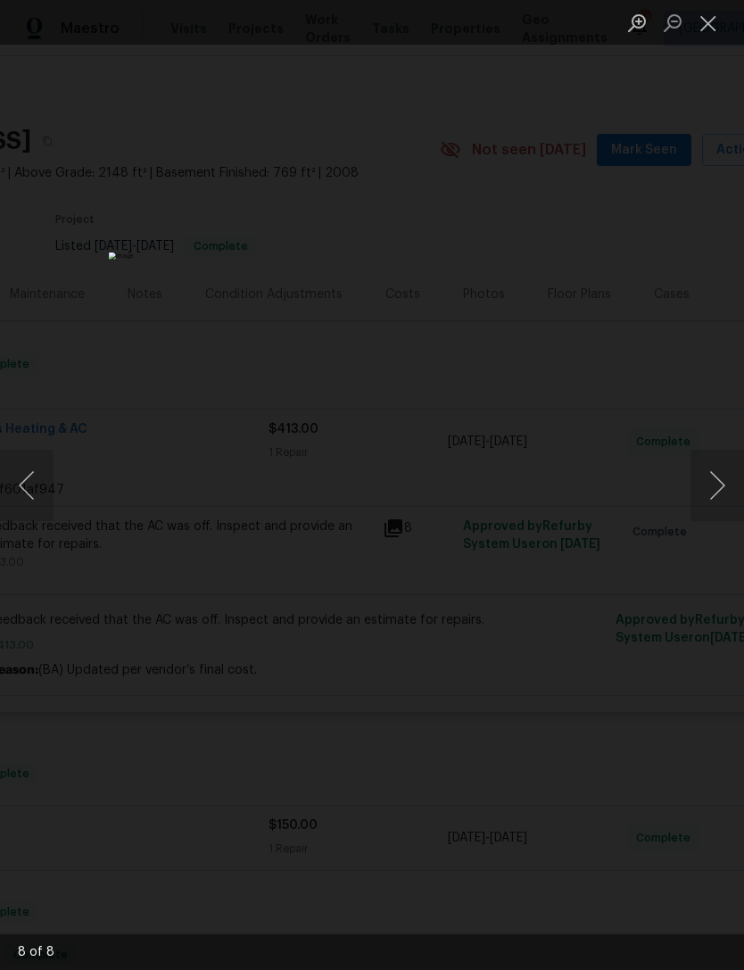
click at [723, 460] on button "Next image" at bounding box center [718, 485] width 54 height 71
click at [736, 473] on button "Next image" at bounding box center [718, 485] width 54 height 71
click at [736, 469] on button "Next image" at bounding box center [718, 485] width 54 height 71
click at [731, 482] on button "Next image" at bounding box center [718, 485] width 54 height 71
click at [725, 479] on button "Next image" at bounding box center [718, 485] width 54 height 71
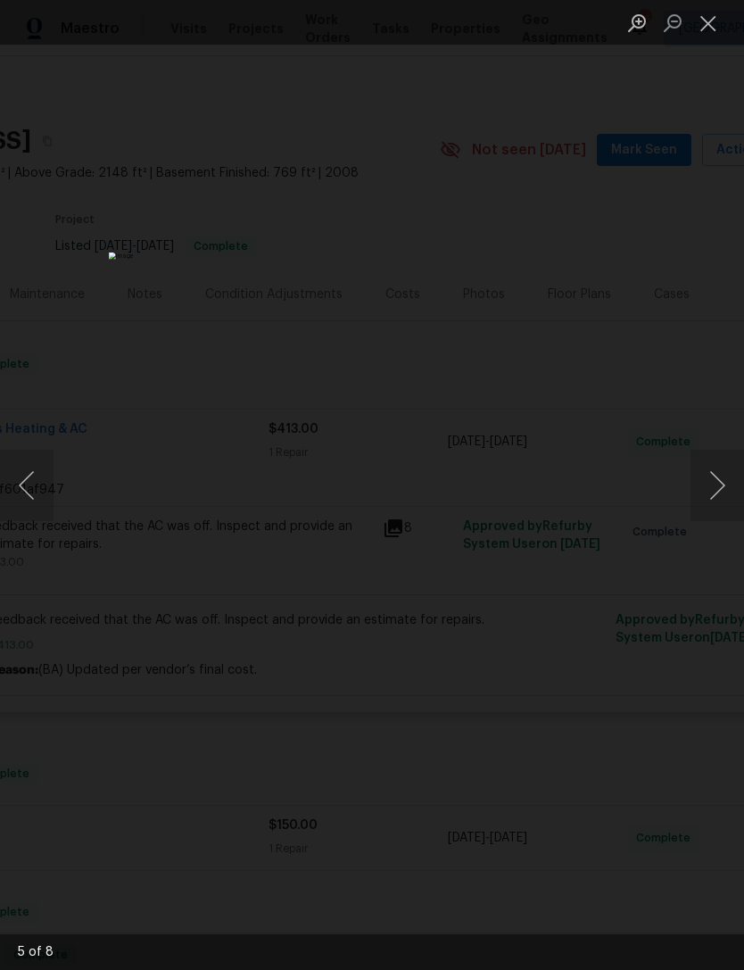
click at [735, 479] on button "Next image" at bounding box center [718, 485] width 54 height 71
click at [720, 468] on button "Next image" at bounding box center [718, 485] width 54 height 71
click at [722, 486] on button "Next image" at bounding box center [718, 485] width 54 height 71
click at [735, 480] on button "Next image" at bounding box center [718, 485] width 54 height 71
click at [709, 16] on button "Close lightbox" at bounding box center [709, 22] width 36 height 31
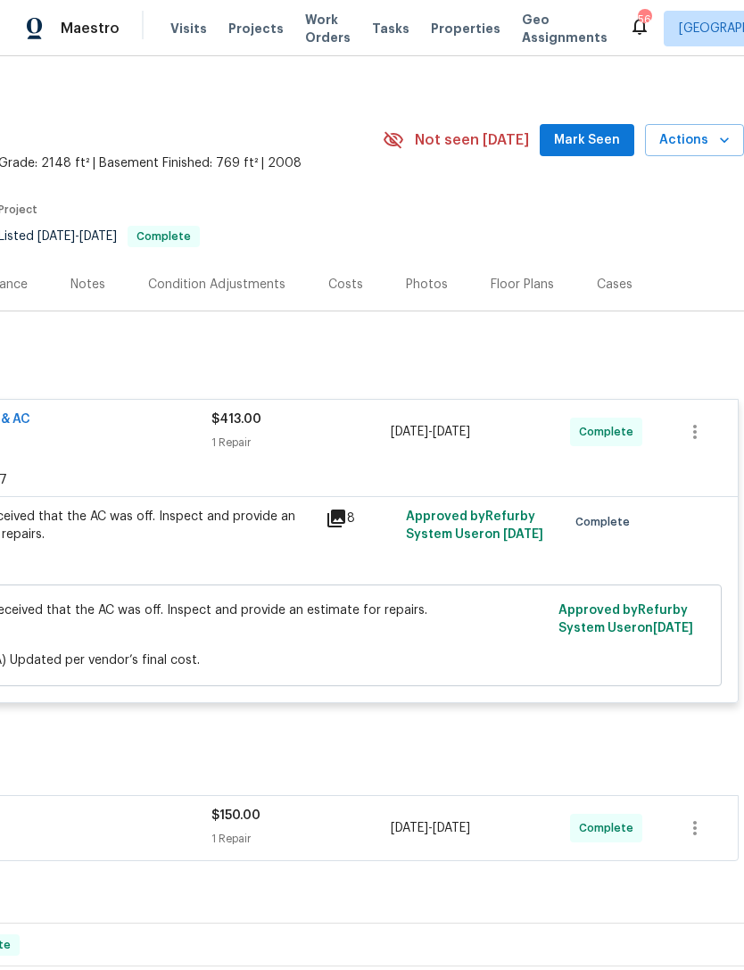
scroll to position [11, 264]
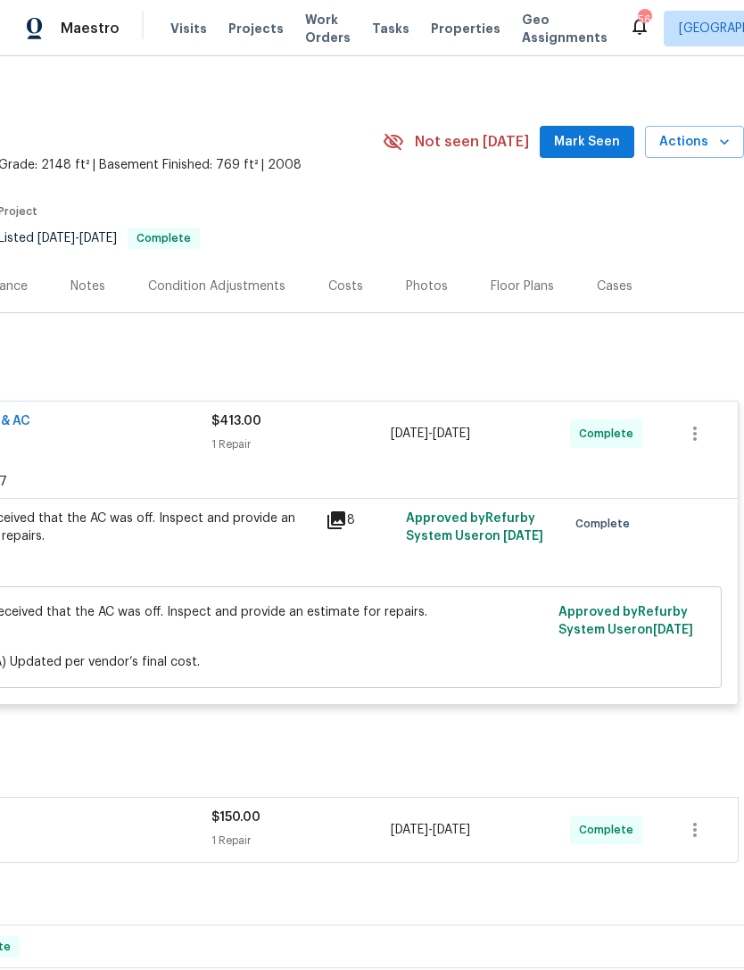
click at [363, 633] on span "$413.00" at bounding box center [240, 637] width 617 height 18
click at [400, 610] on span "Feedback received that the AC was off. Inspect and provide an estimate for repa…" at bounding box center [240, 612] width 617 height 18
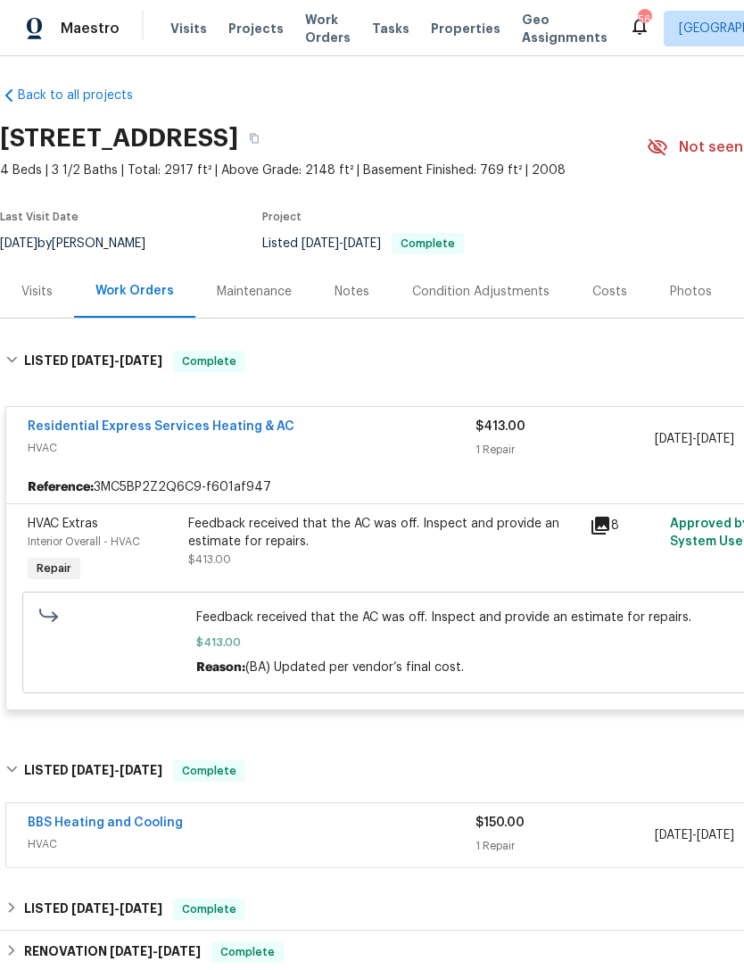
scroll to position [5, 0]
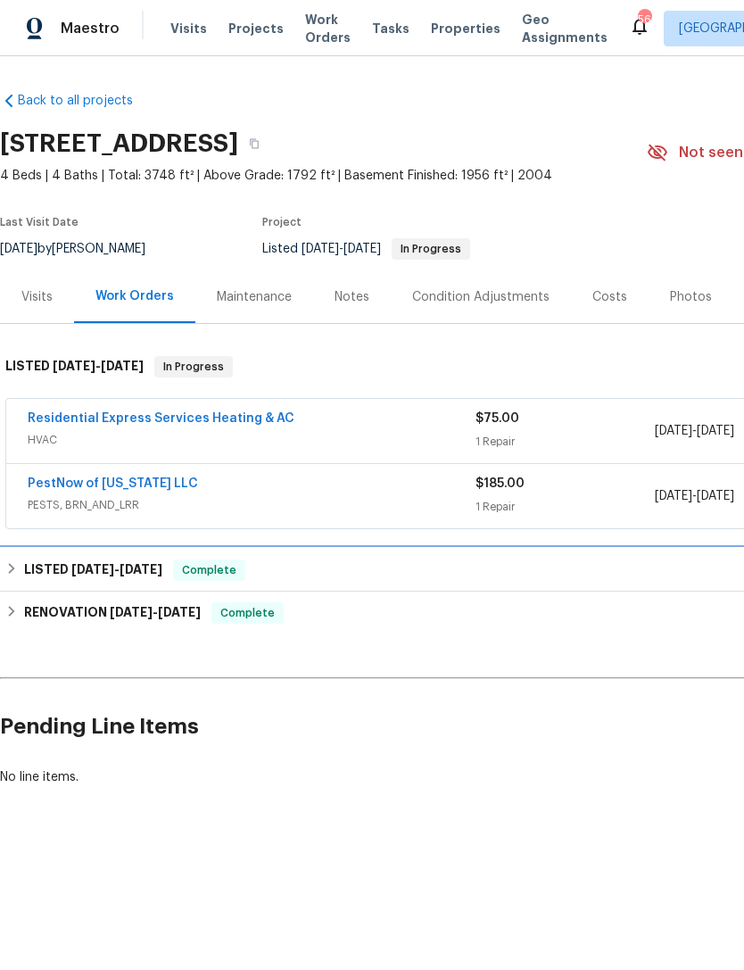
click at [77, 560] on h6 "LISTED [DATE] - [DATE]" at bounding box center [93, 570] width 138 height 21
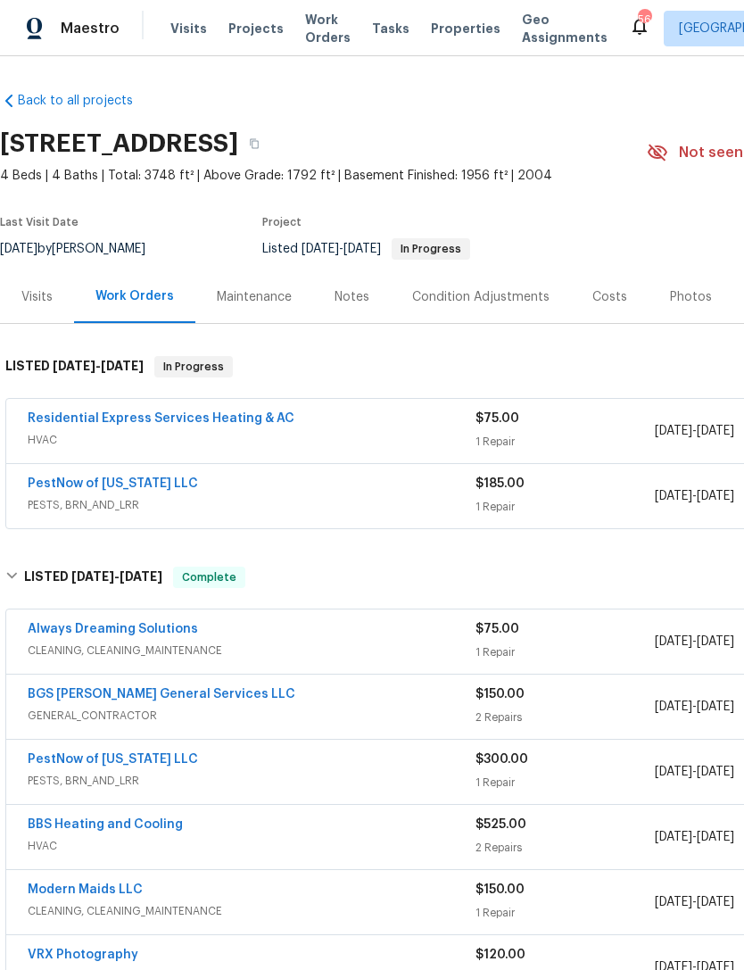
click at [191, 423] on link "Residential Express Services Heating & AC" at bounding box center [161, 418] width 267 height 12
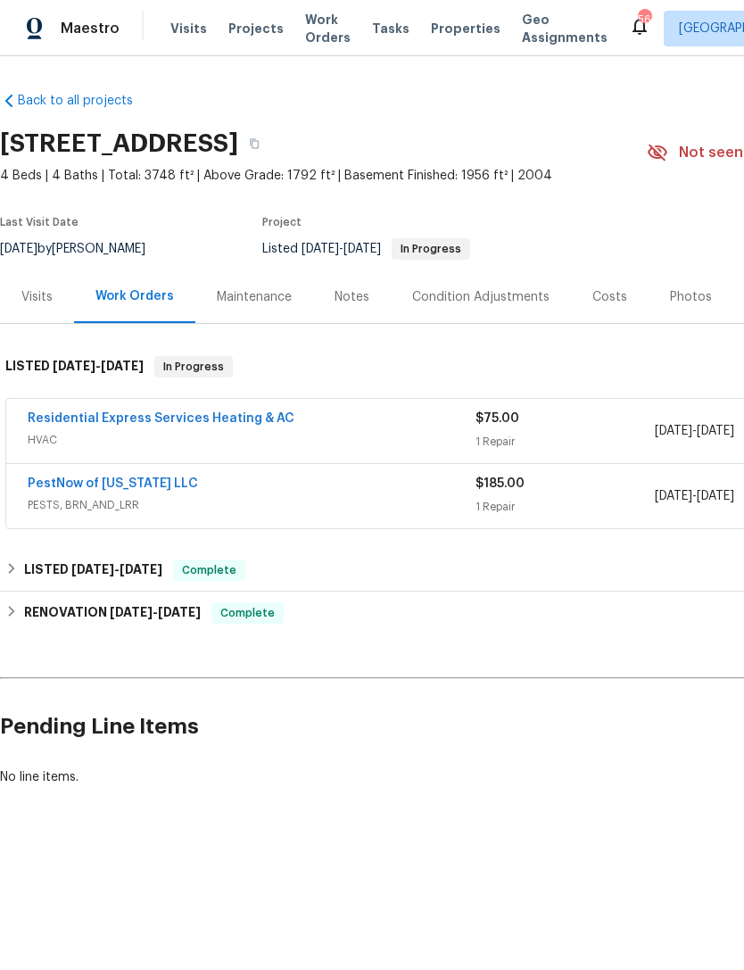
click at [336, 432] on span "HVAC" at bounding box center [252, 440] width 448 height 18
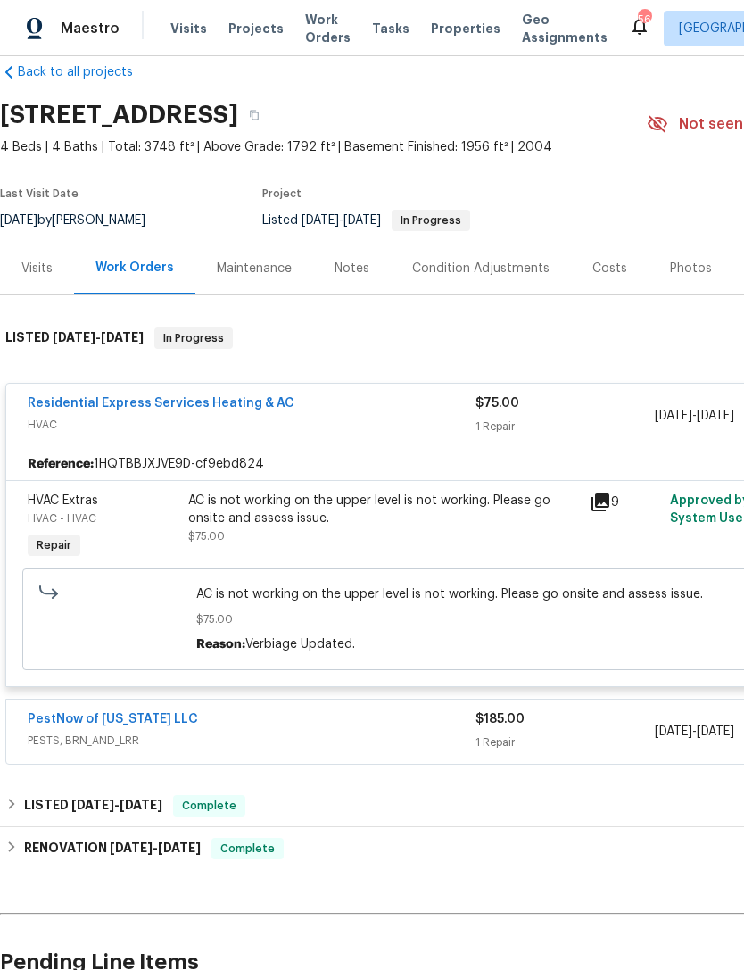
scroll to position [29, 0]
click at [56, 263] on div "Visits" at bounding box center [37, 267] width 74 height 53
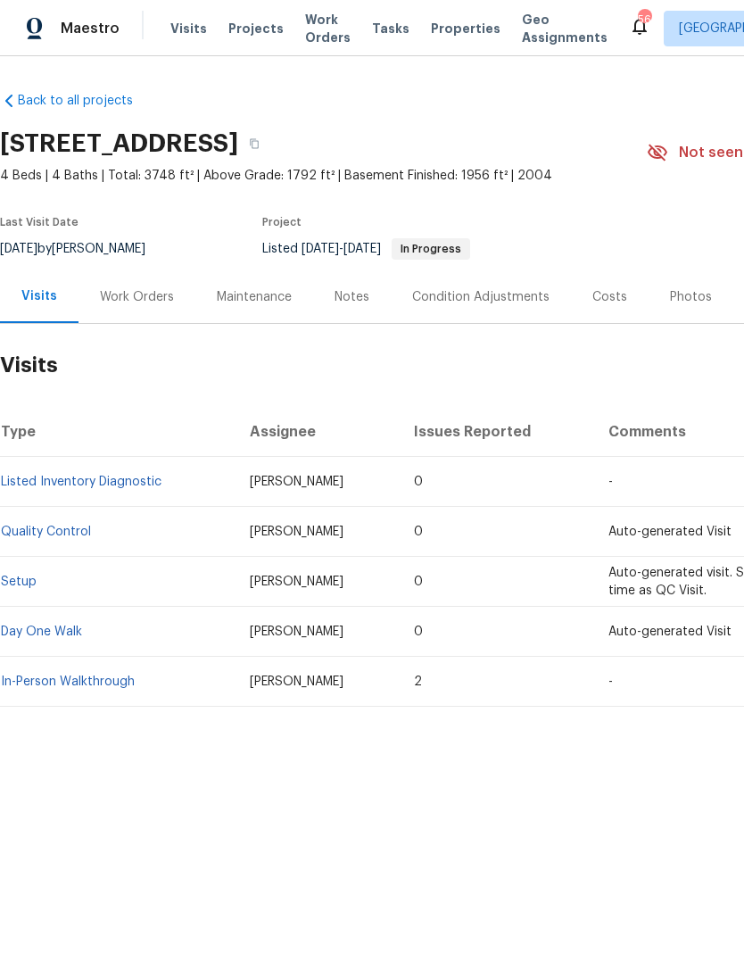
click at [142, 480] on link "Listed Inventory Diagnostic" at bounding box center [81, 482] width 161 height 12
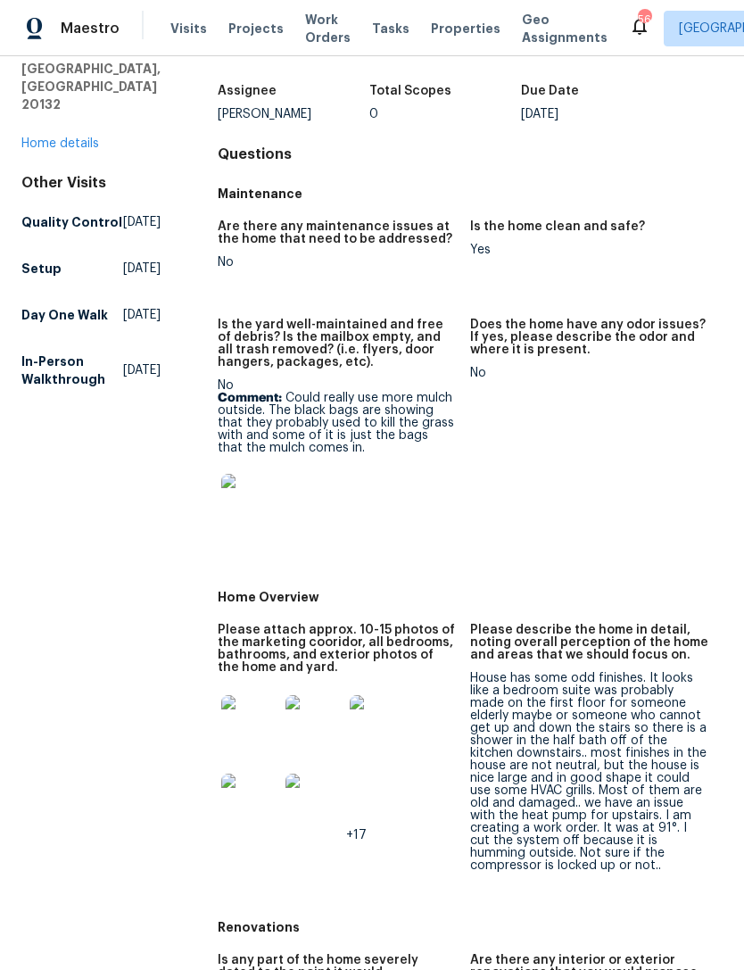
scroll to position [97, 0]
